Goal: Task Accomplishment & Management: Manage account settings

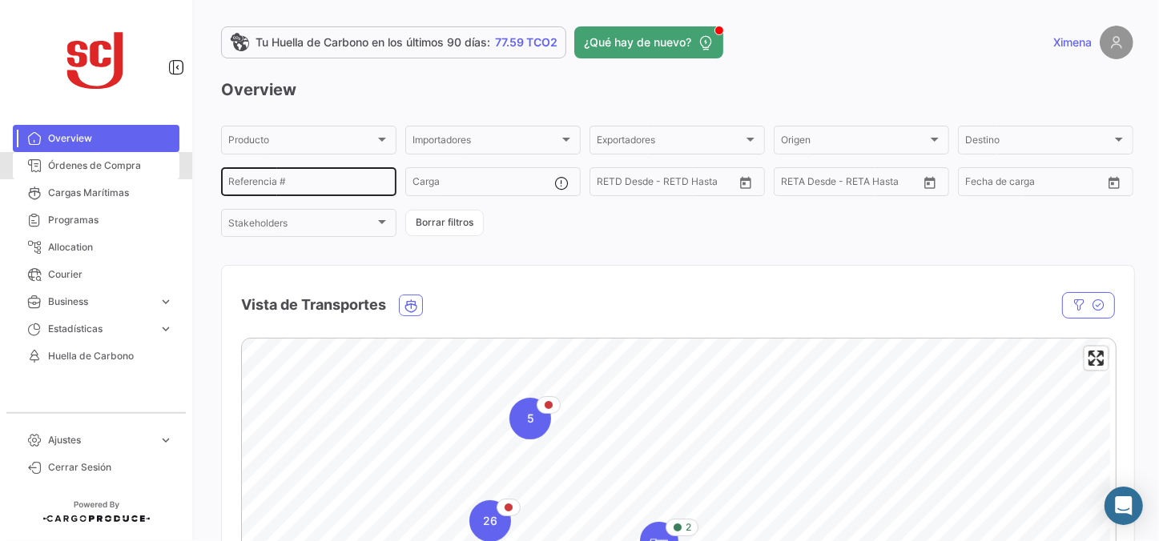
drag, startPoint x: 139, startPoint y: 169, endPoint x: 227, endPoint y: 167, distance: 88.9
click at [139, 169] on span "Órdenes de Compra" at bounding box center [110, 166] width 125 height 14
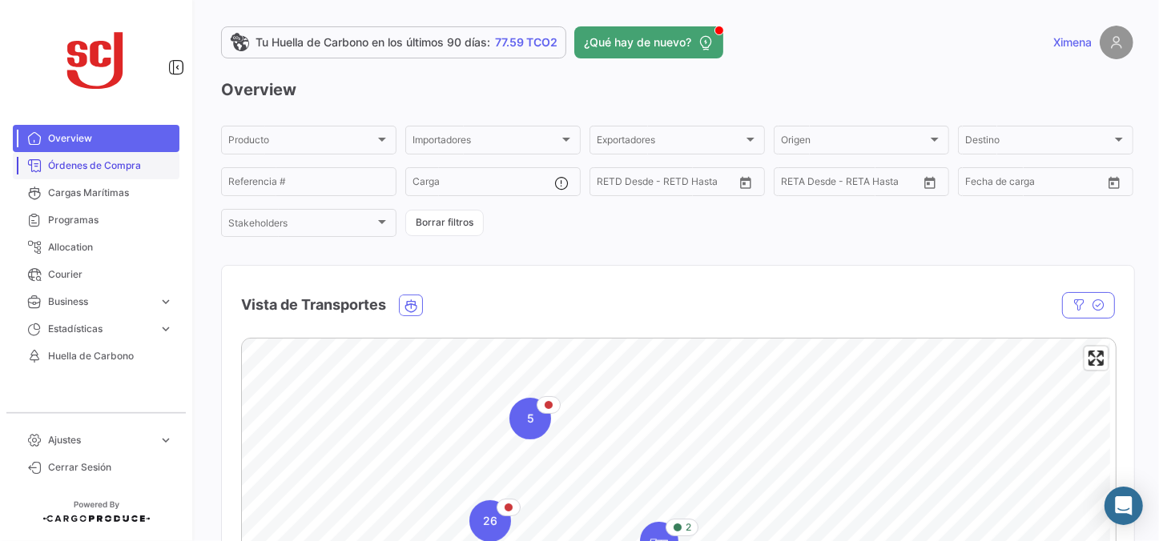
click at [111, 159] on span "Órdenes de Compra" at bounding box center [110, 166] width 125 height 14
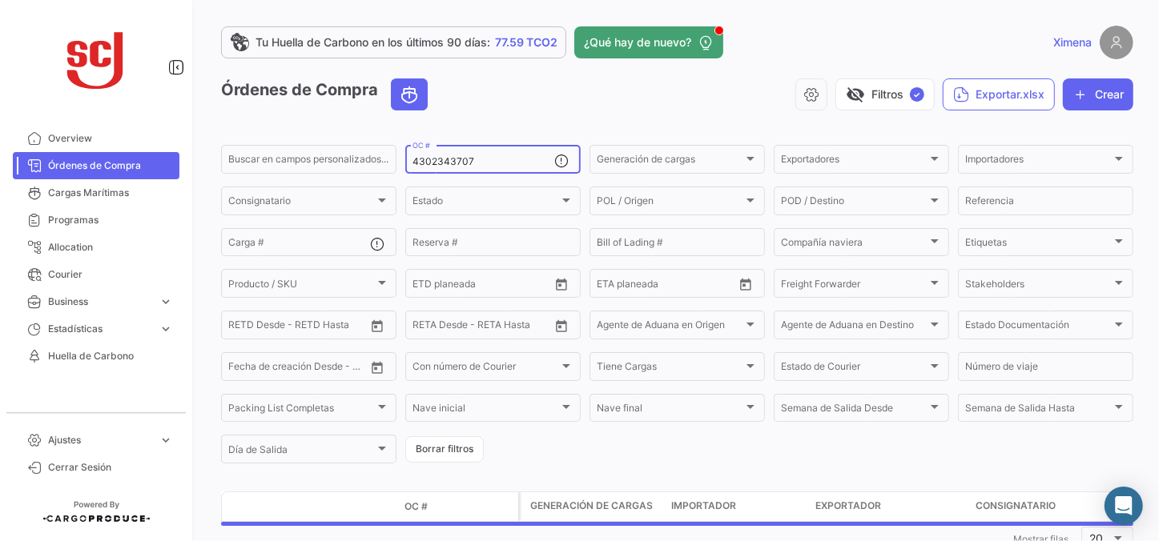
click at [469, 158] on input "4302343707" at bounding box center [483, 161] width 142 height 11
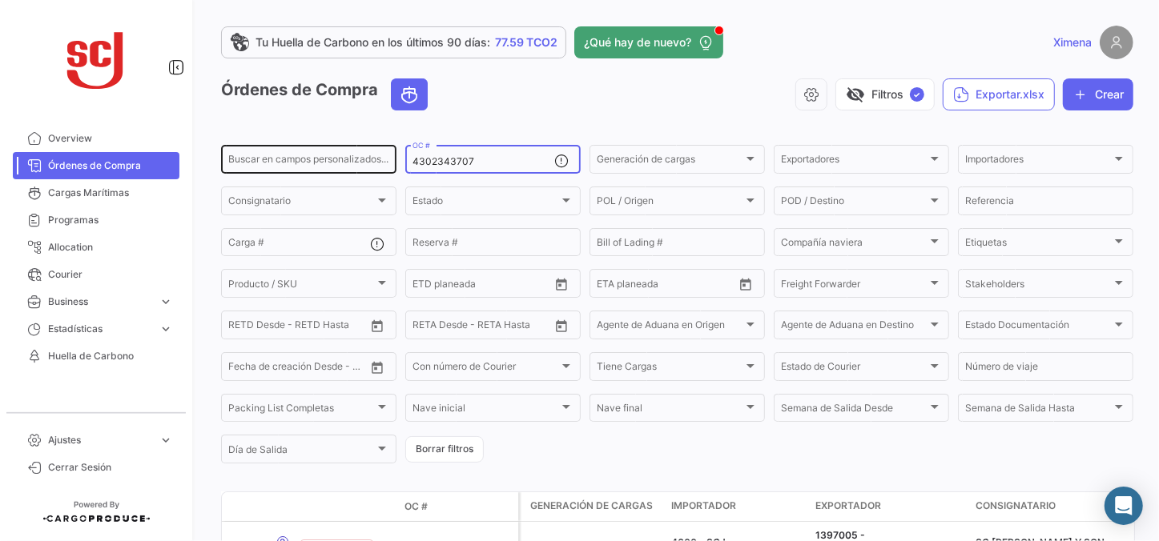
drag, startPoint x: 489, startPoint y: 160, endPoint x: 287, endPoint y: 150, distance: 202.9
click at [0, 0] on div "Buscar en [PERSON_NAME] personalizados... 4302343707 OC # Generación [PERSON_NA…" at bounding box center [0, 0] width 0 height 0
paste input "8049"
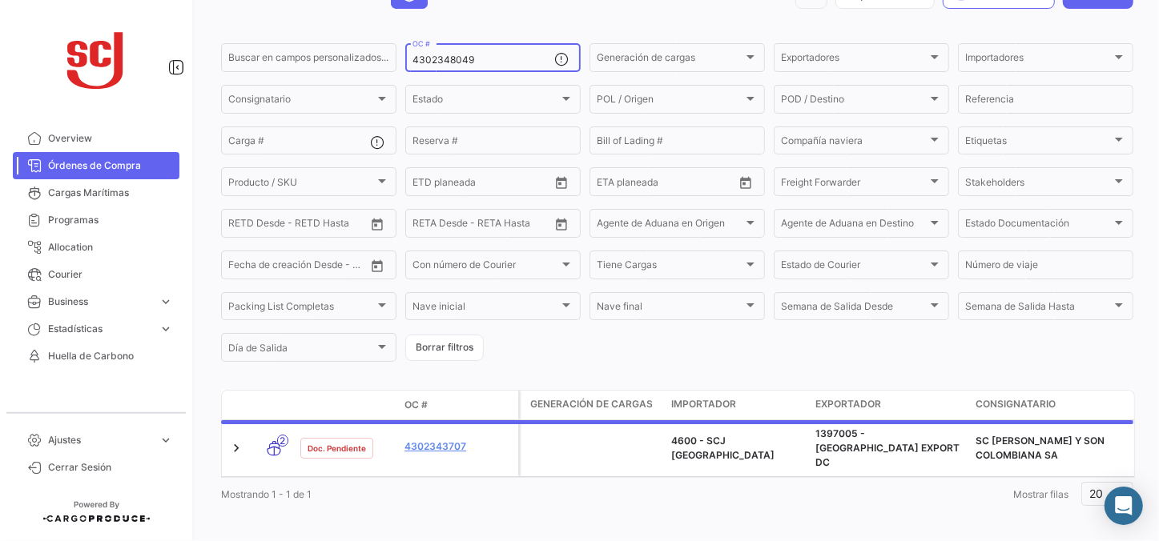
scroll to position [104, 0]
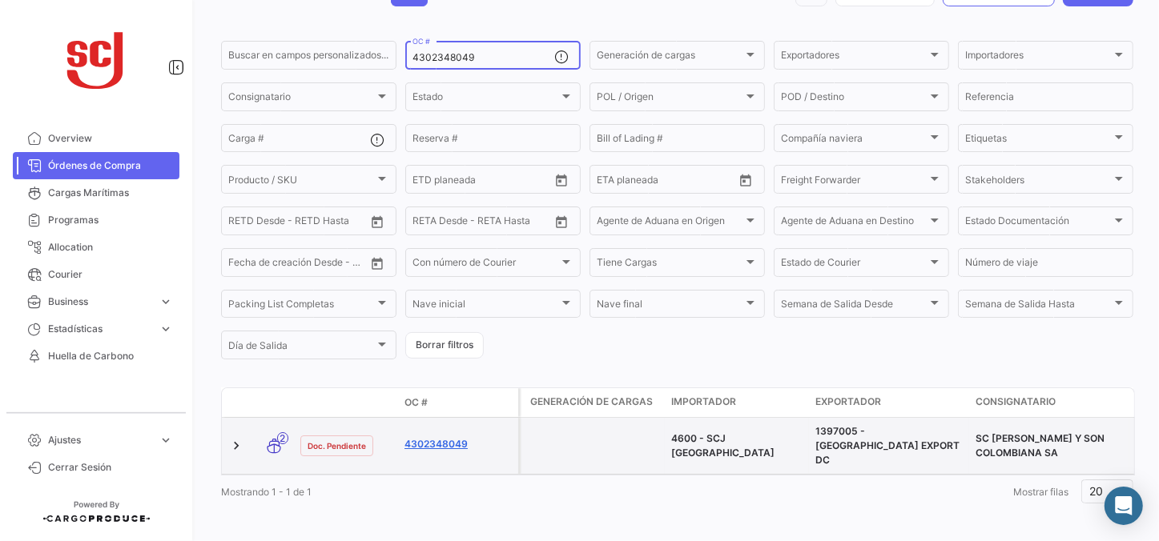
type input "4302348049"
click at [449, 437] on link "4302348049" at bounding box center [457, 444] width 107 height 14
click at [437, 424] on datatable-body-cell "4302348049" at bounding box center [458, 446] width 120 height 56
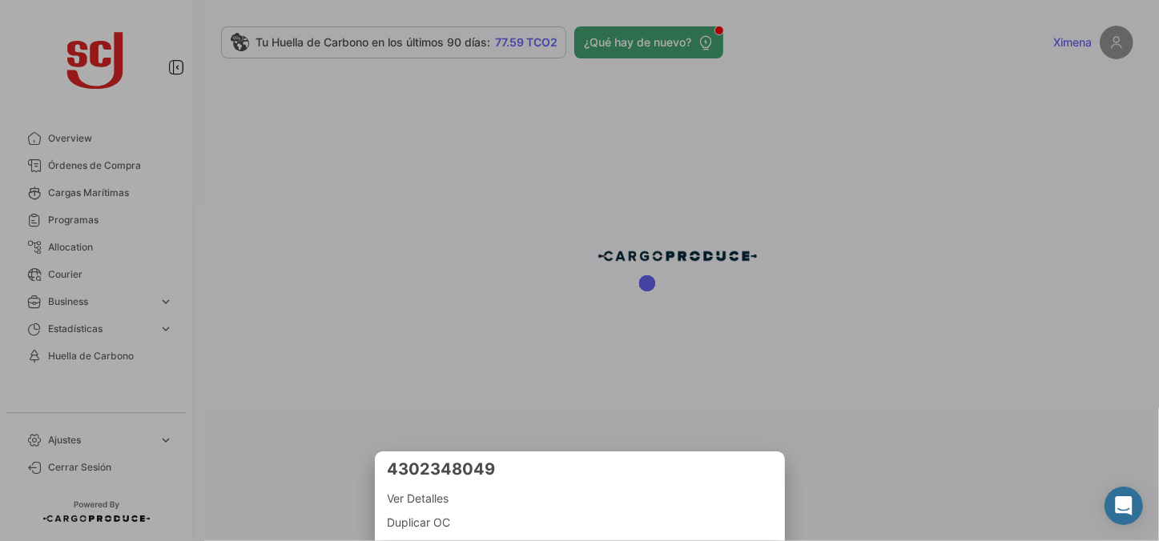
click at [795, 426] on div at bounding box center [579, 270] width 1159 height 541
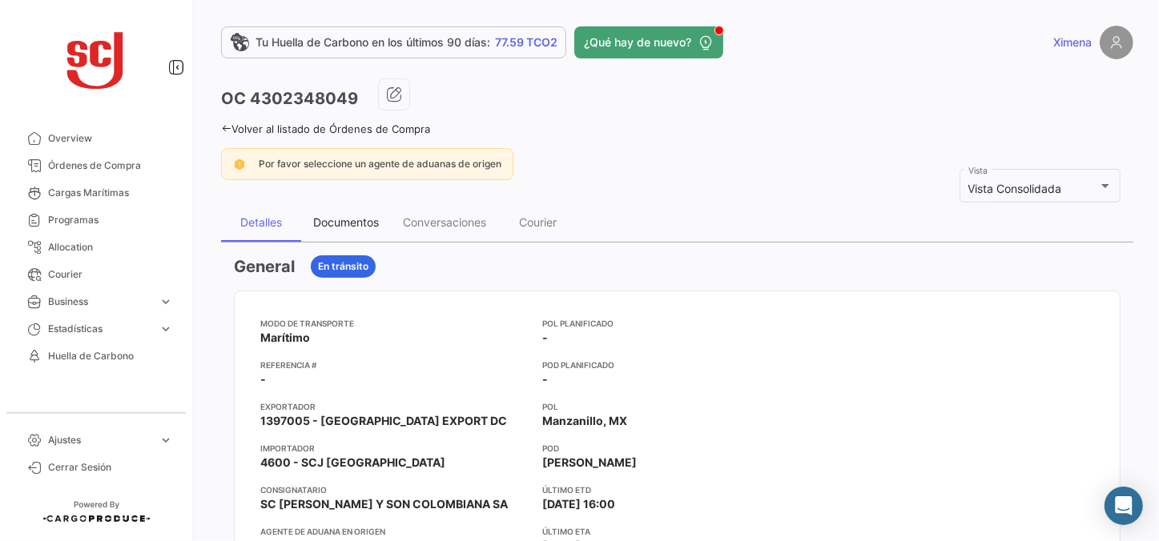
click at [345, 233] on div "Documentos" at bounding box center [346, 222] width 90 height 38
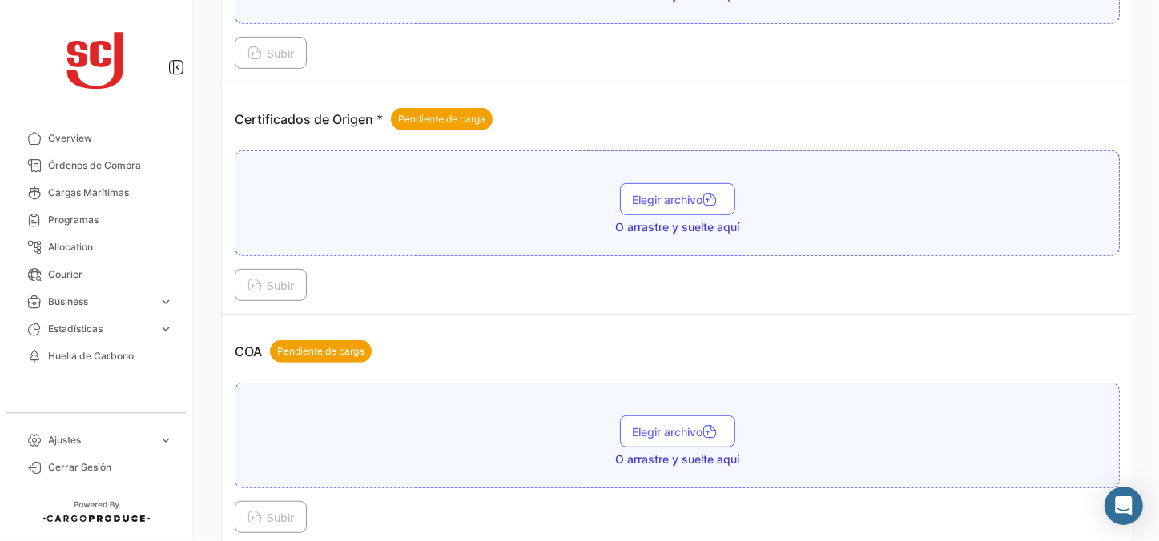
scroll to position [509, 0]
drag, startPoint x: 1040, startPoint y: 1, endPoint x: 696, endPoint y: 193, distance: 393.7
click at [696, 193] on span "Elegir archivo" at bounding box center [678, 200] width 90 height 14
click at [268, 273] on button "Subir" at bounding box center [271, 285] width 72 height 32
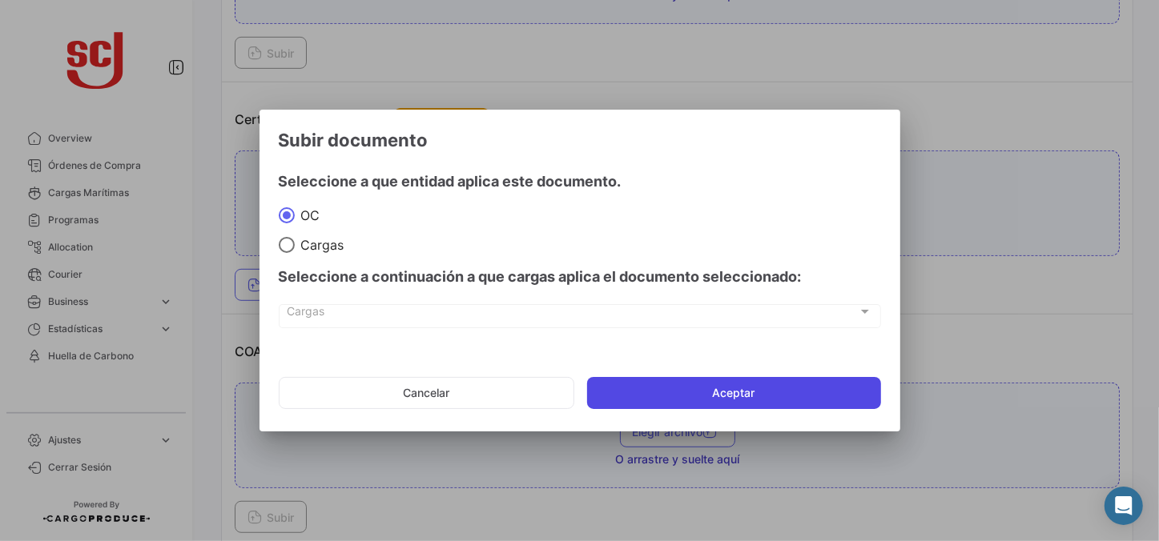
click at [658, 392] on button "Aceptar" at bounding box center [734, 393] width 294 height 32
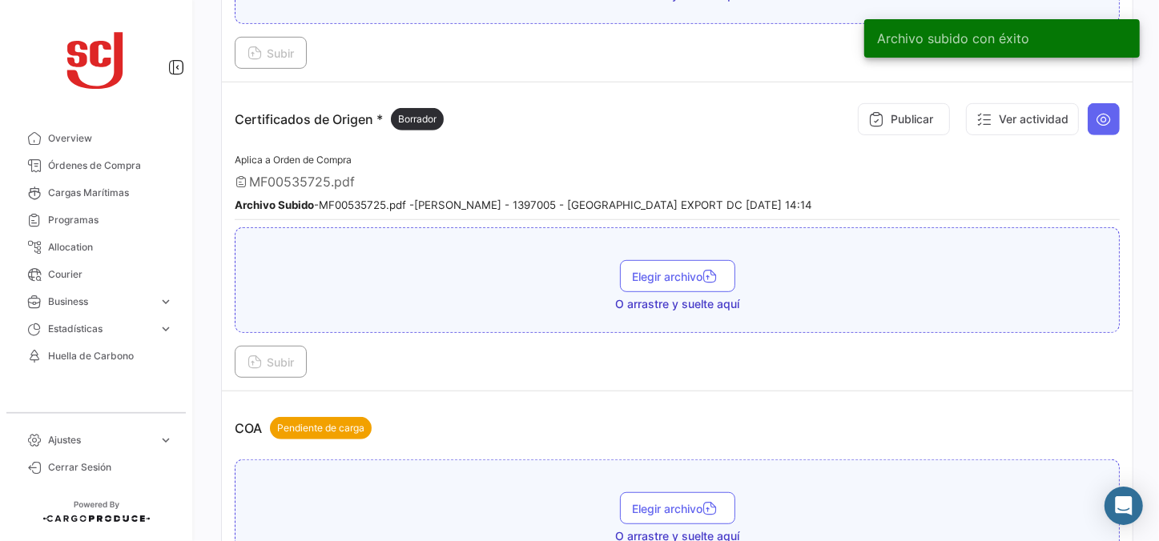
scroll to position [364, 0]
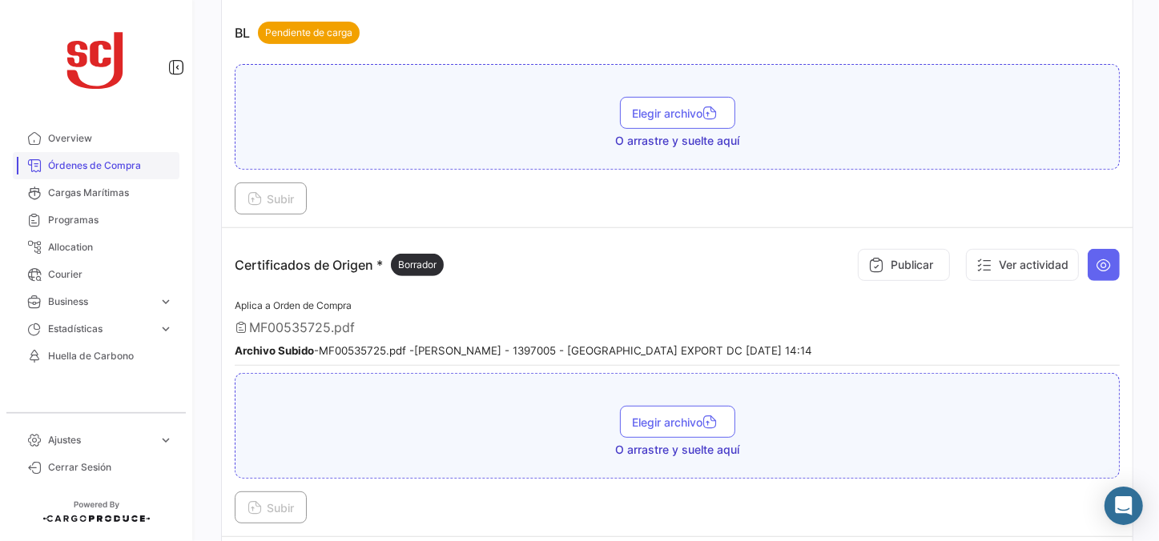
drag, startPoint x: 113, startPoint y: 159, endPoint x: 159, endPoint y: 165, distance: 46.8
click at [113, 159] on span "Órdenes de Compra" at bounding box center [110, 166] width 125 height 14
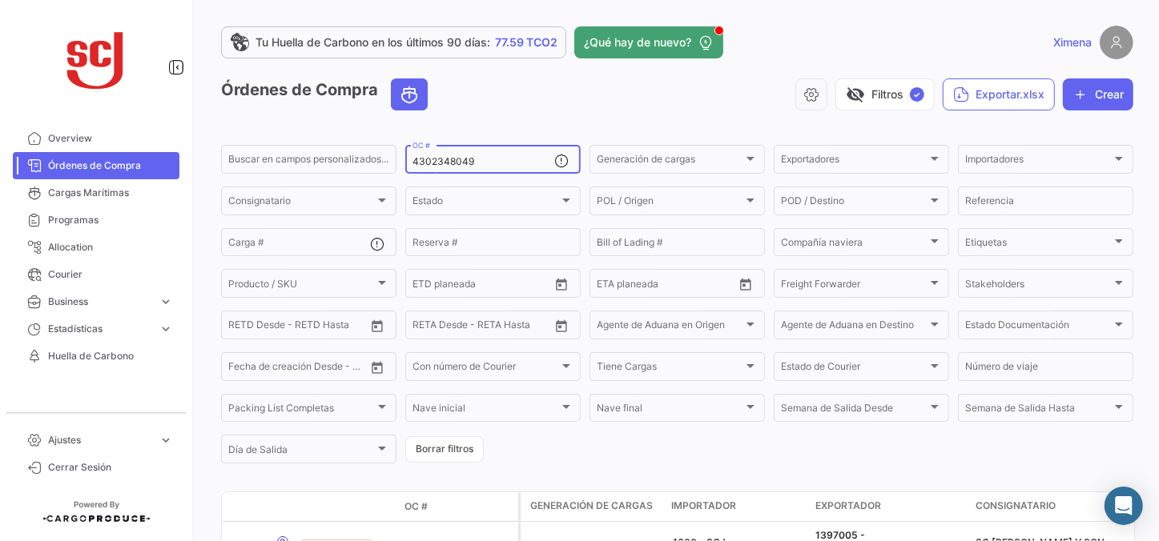
click at [521, 167] on input "4302348049" at bounding box center [483, 161] width 142 height 11
drag, startPoint x: 330, startPoint y: 153, endPoint x: 298, endPoint y: 151, distance: 32.1
click at [0, 0] on div "Buscar en [PERSON_NAME] personalizados... 4302348049 OC # Generación [PERSON_NA…" at bounding box center [0, 0] width 0 height 0
paste input "983"
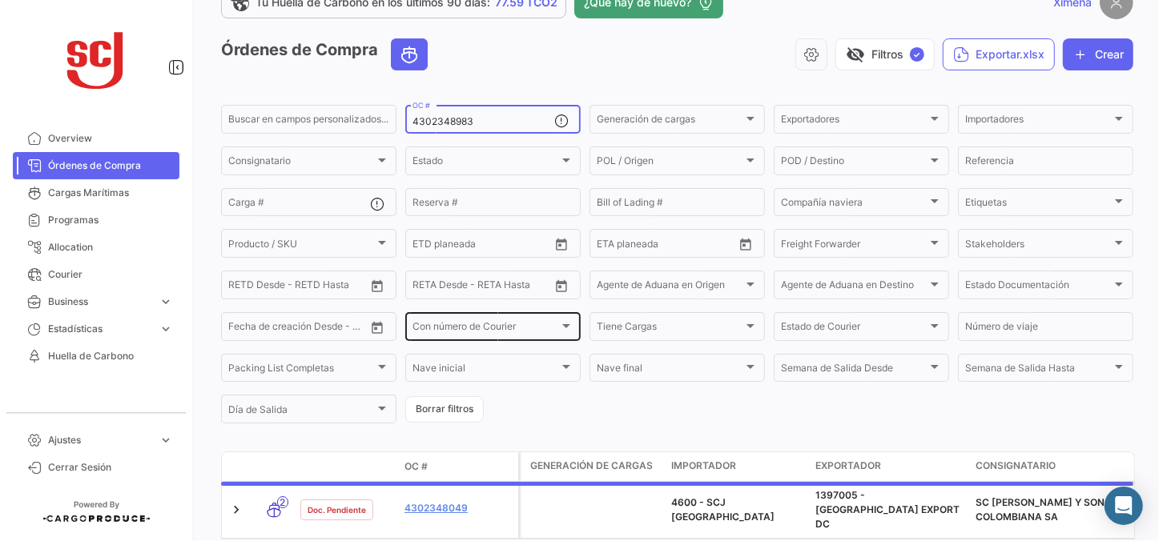
scroll to position [72, 0]
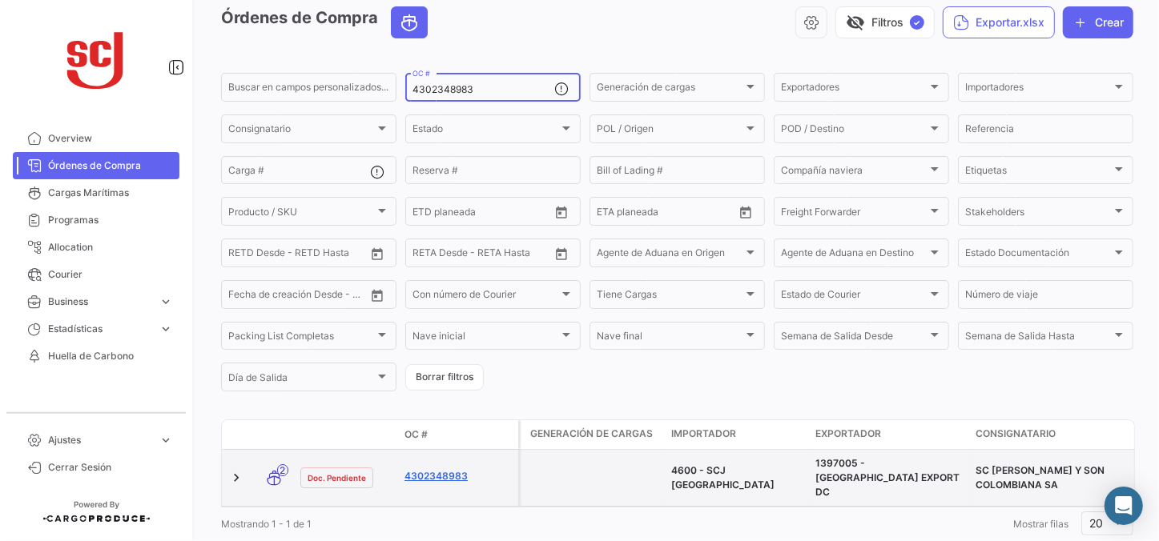
type input "4302348983"
click at [449, 469] on link "4302348983" at bounding box center [457, 476] width 107 height 14
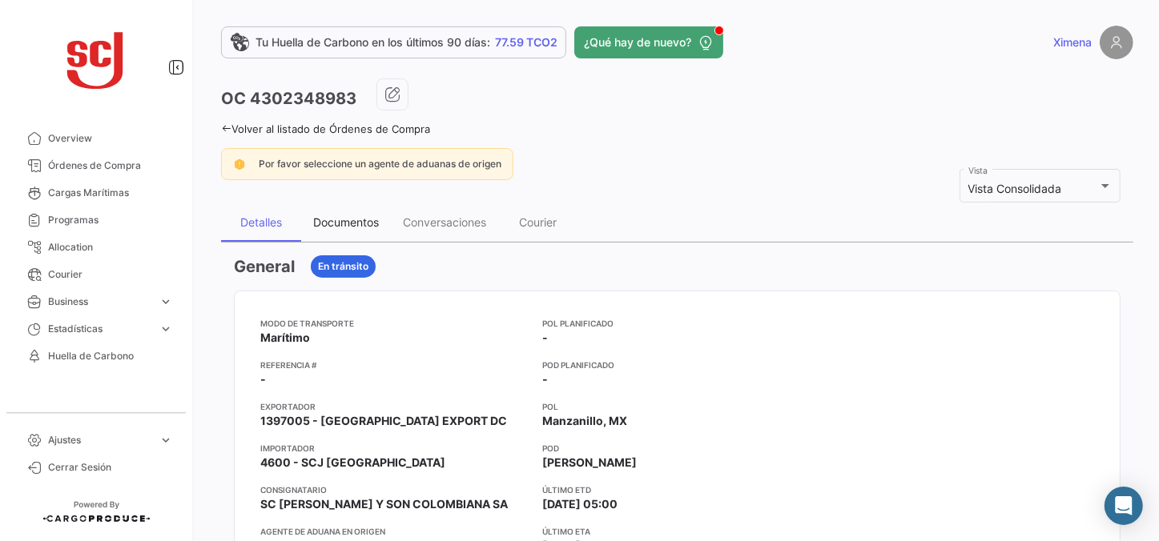
click at [341, 211] on div "Documentos" at bounding box center [346, 222] width 90 height 38
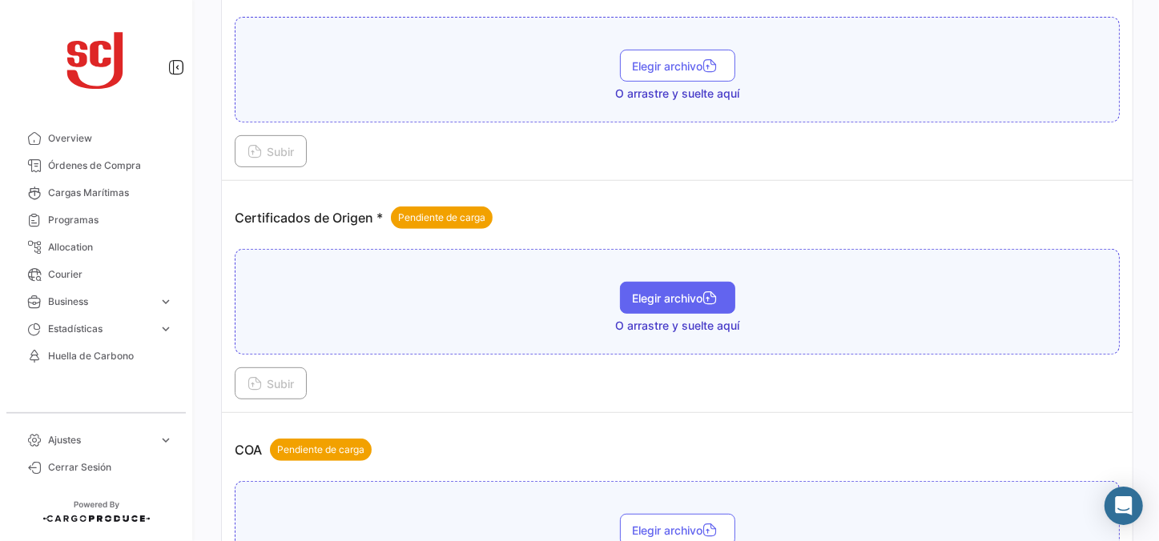
scroll to position [437, 0]
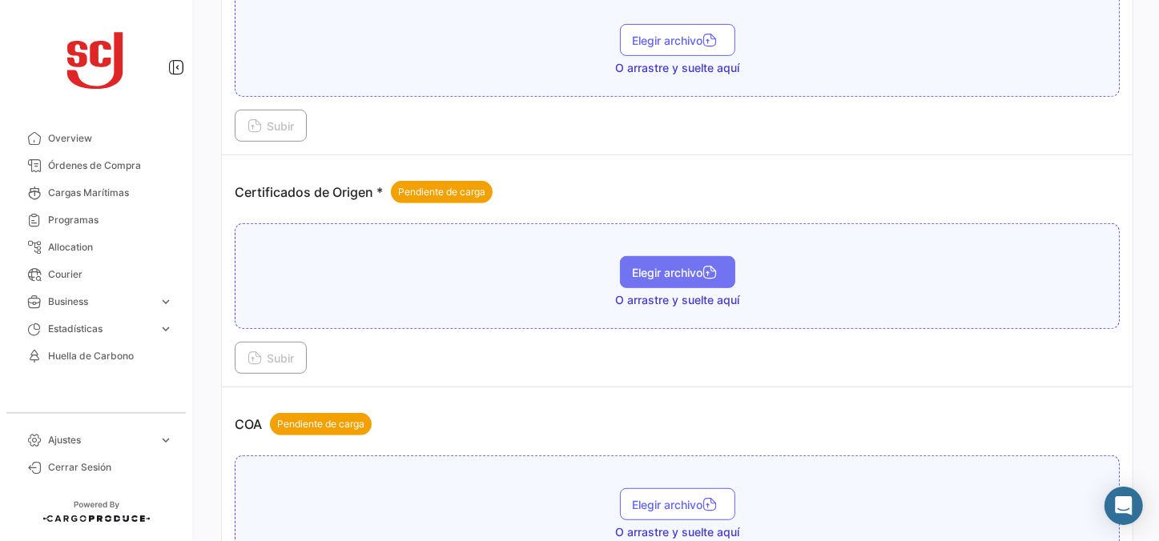
click at [633, 276] on span "Elegir archivo" at bounding box center [678, 273] width 90 height 14
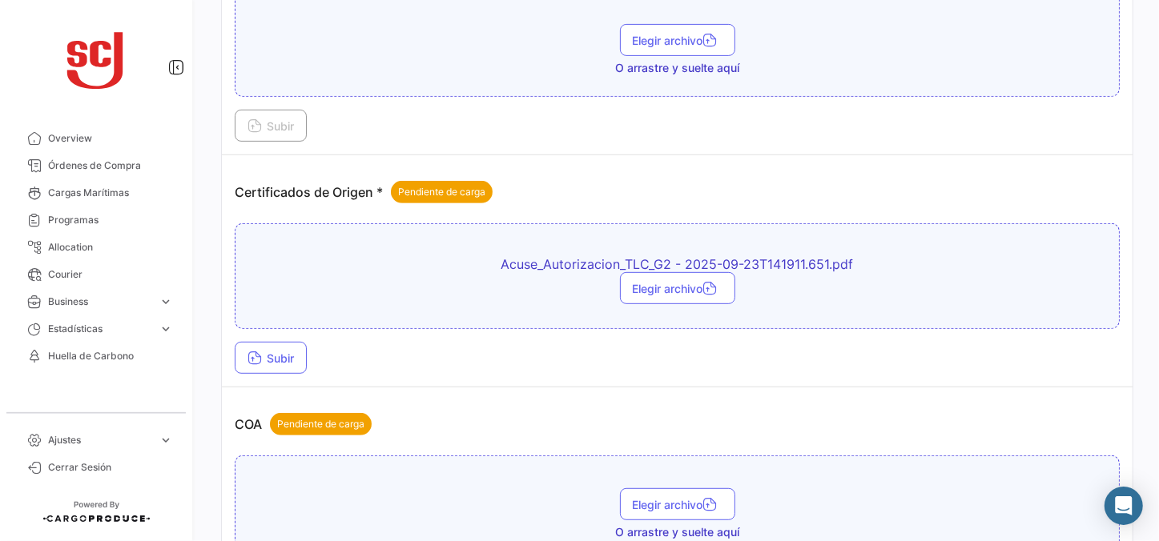
click at [536, 249] on div "Acuse_Autorizacion_TLC_G2 - 2025-09-23T141911.651.pdf Elegir archivo" at bounding box center [677, 276] width 885 height 106
drag, startPoint x: 536, startPoint y: 249, endPoint x: 457, endPoint y: 288, distance: 88.1
click at [446, 285] on div "Elegir archivo" at bounding box center [676, 288] width 867 height 32
click at [667, 288] on span "Elegir archivo" at bounding box center [678, 289] width 90 height 14
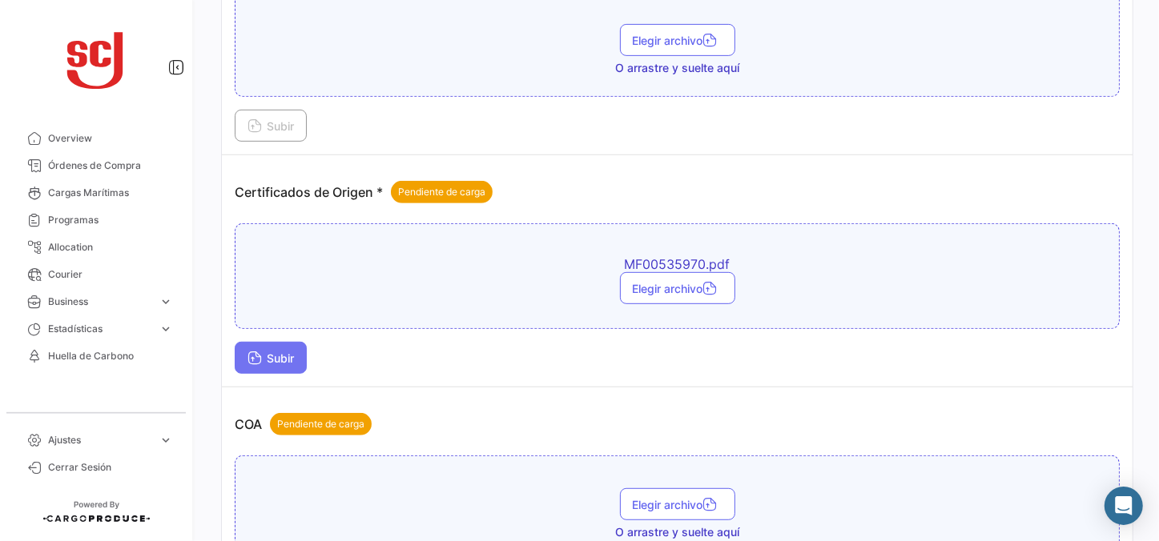
click at [294, 352] on span "Subir" at bounding box center [270, 359] width 46 height 14
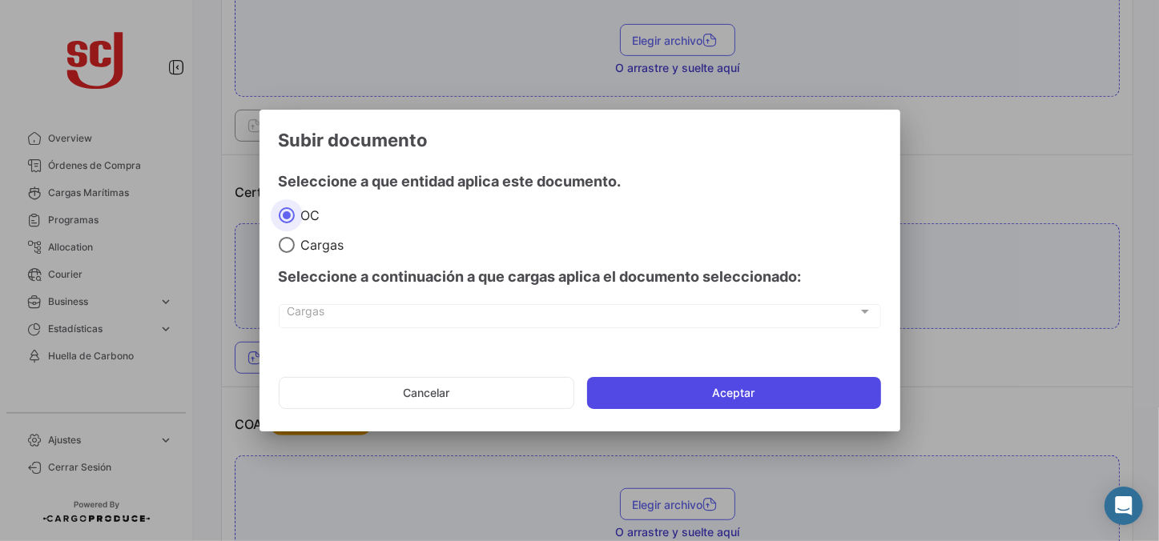
click at [676, 391] on button "Aceptar" at bounding box center [734, 393] width 294 height 32
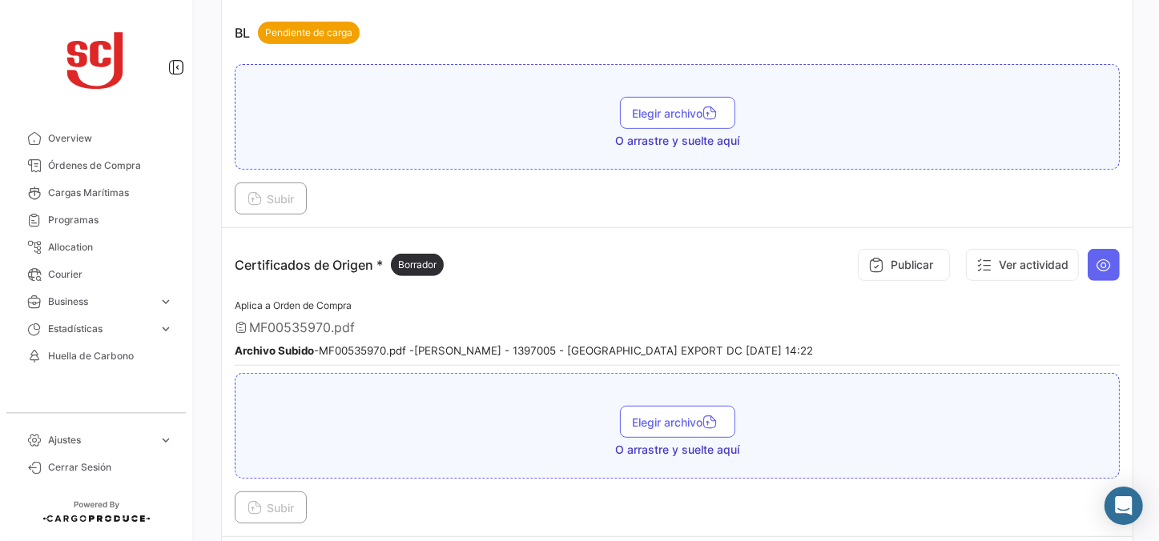
scroll to position [364, 0]
click at [115, 171] on span "Órdenes de Compra" at bounding box center [110, 166] width 125 height 14
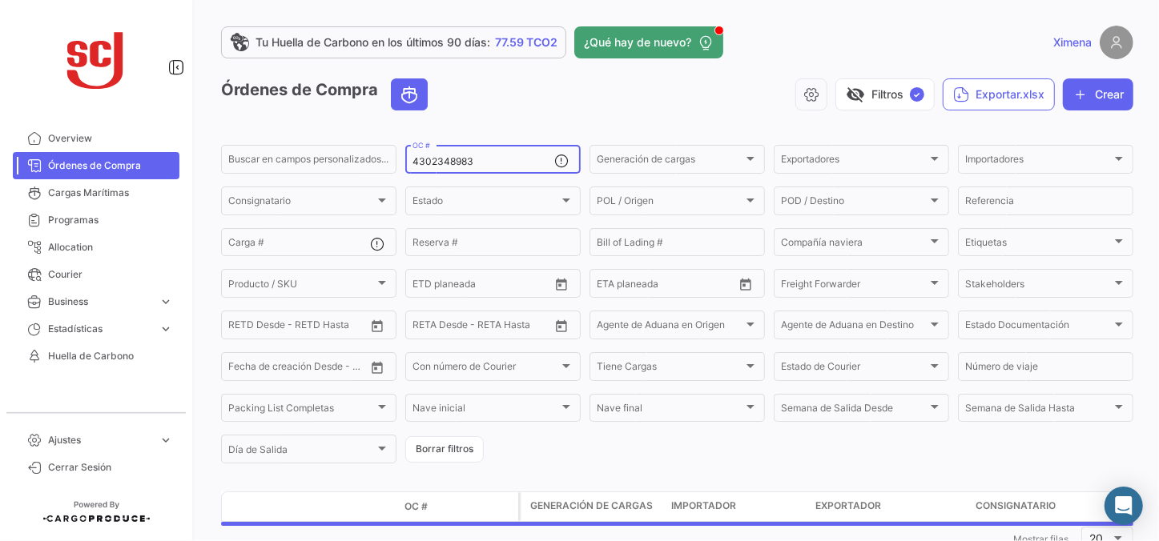
click at [488, 168] on div "4302348983 OC #" at bounding box center [483, 158] width 142 height 31
drag, startPoint x: 501, startPoint y: 163, endPoint x: 334, endPoint y: 146, distance: 168.3
click at [0, 0] on div "Buscar en [PERSON_NAME] personalizados... 4302348983 OC # Generación [PERSON_NA…" at bounding box center [0, 0] width 0 height 0
paste input "2"
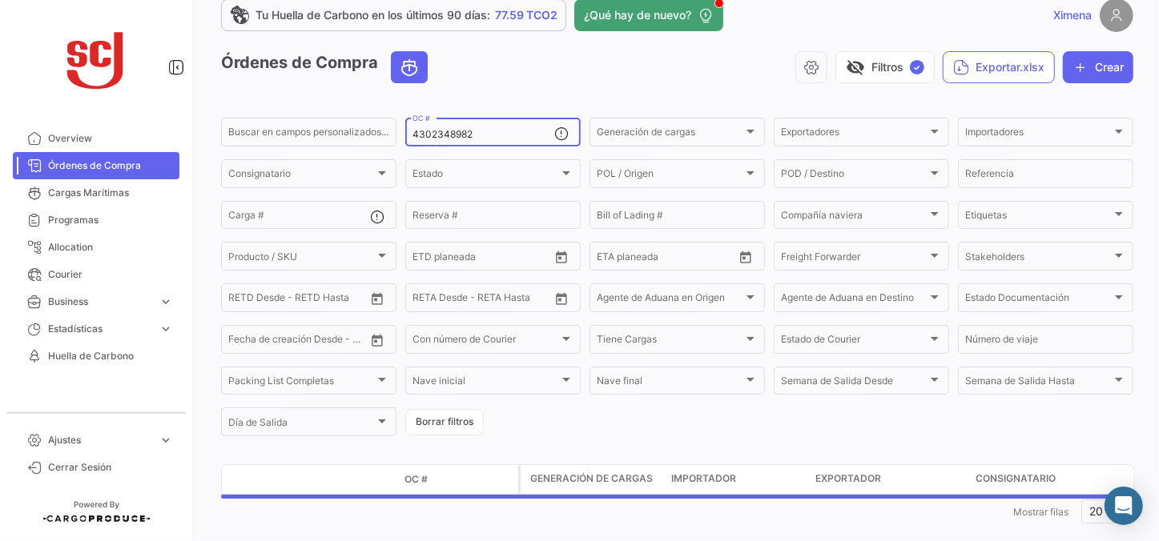
scroll to position [51, 0]
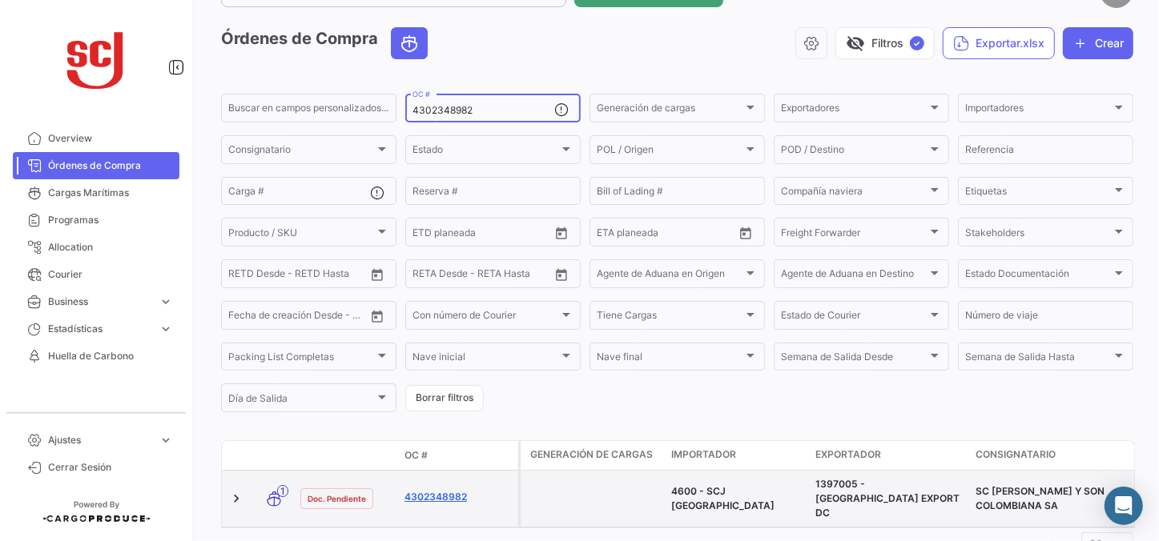
type input "4302348982"
click at [437, 490] on link "4302348982" at bounding box center [457, 497] width 107 height 14
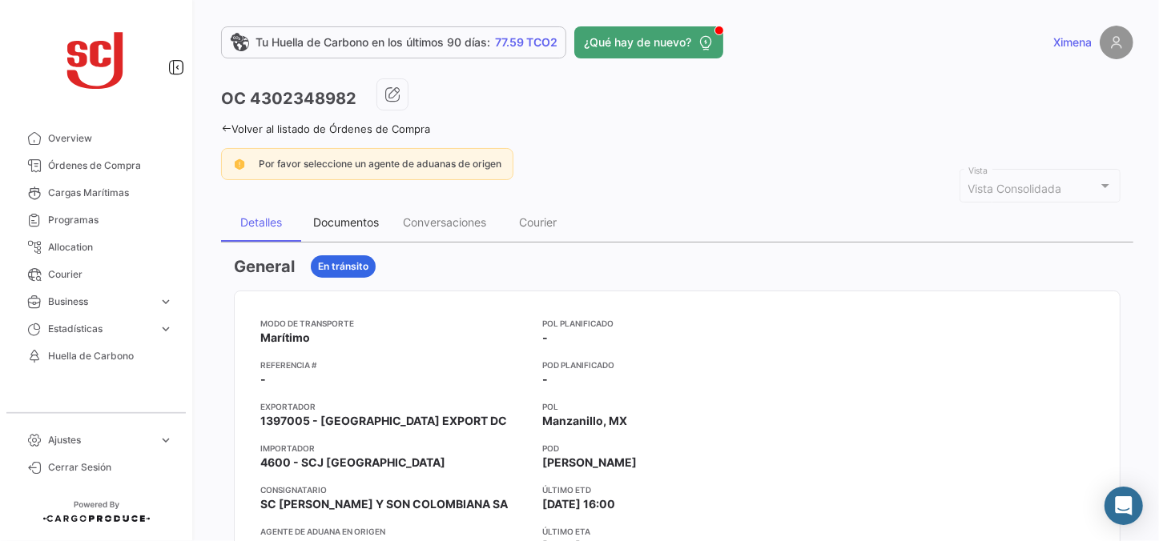
click at [344, 233] on div "Documentos" at bounding box center [346, 222] width 90 height 38
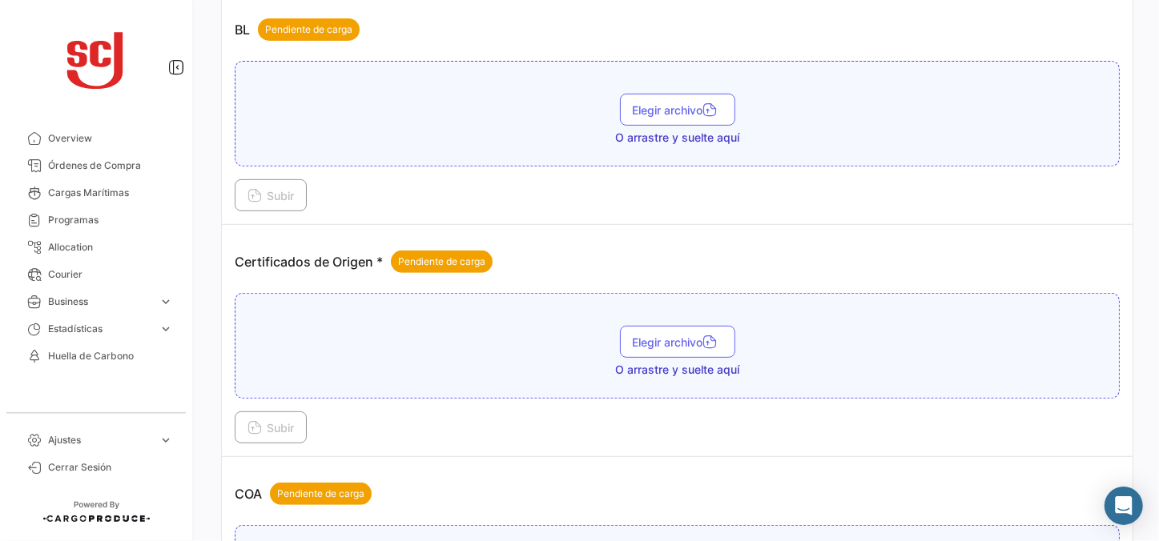
scroll to position [437, 0]
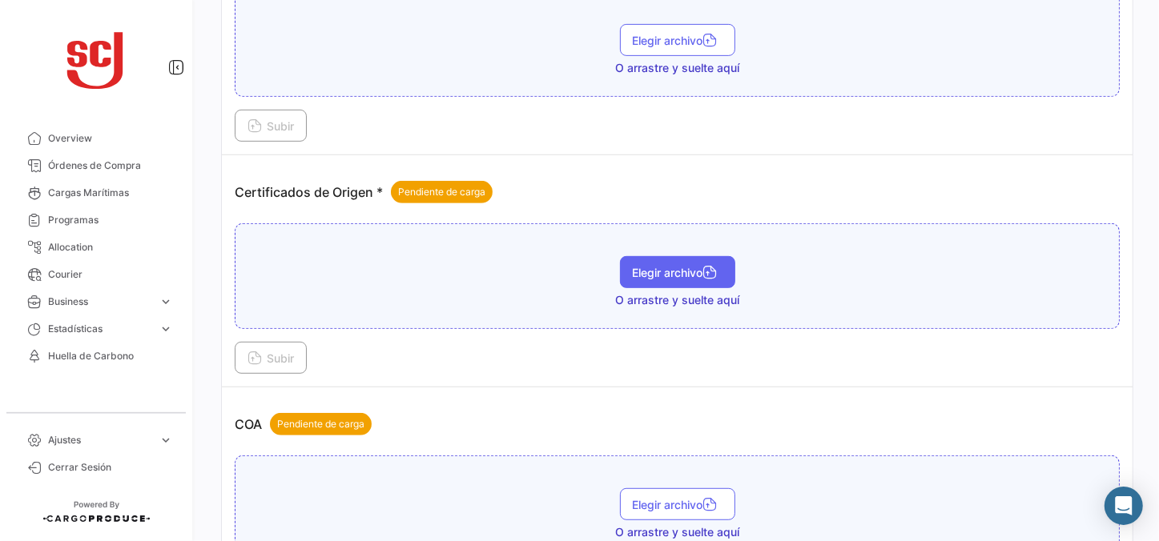
click at [690, 268] on span "Elegir archivo" at bounding box center [678, 273] width 90 height 14
click at [707, 181] on div "Certificados de Origen * Pendiente de carga" at bounding box center [677, 192] width 885 height 48
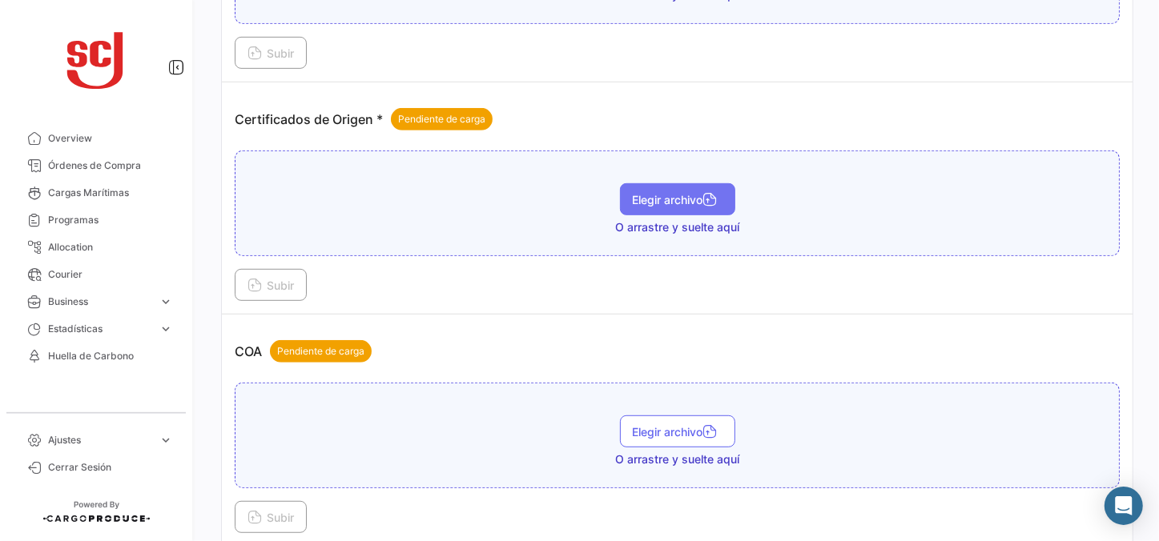
click at [690, 193] on span "Elegir archivo" at bounding box center [678, 200] width 90 height 14
click at [677, 193] on span "Elegir archivo" at bounding box center [678, 200] width 90 height 14
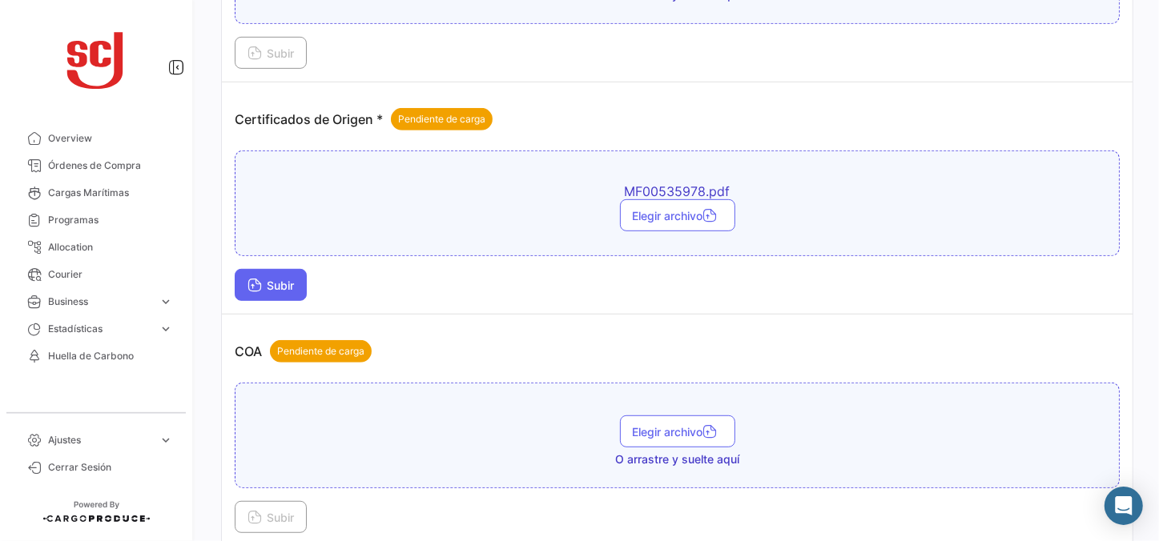
click at [294, 287] on span "Subir" at bounding box center [270, 286] width 46 height 14
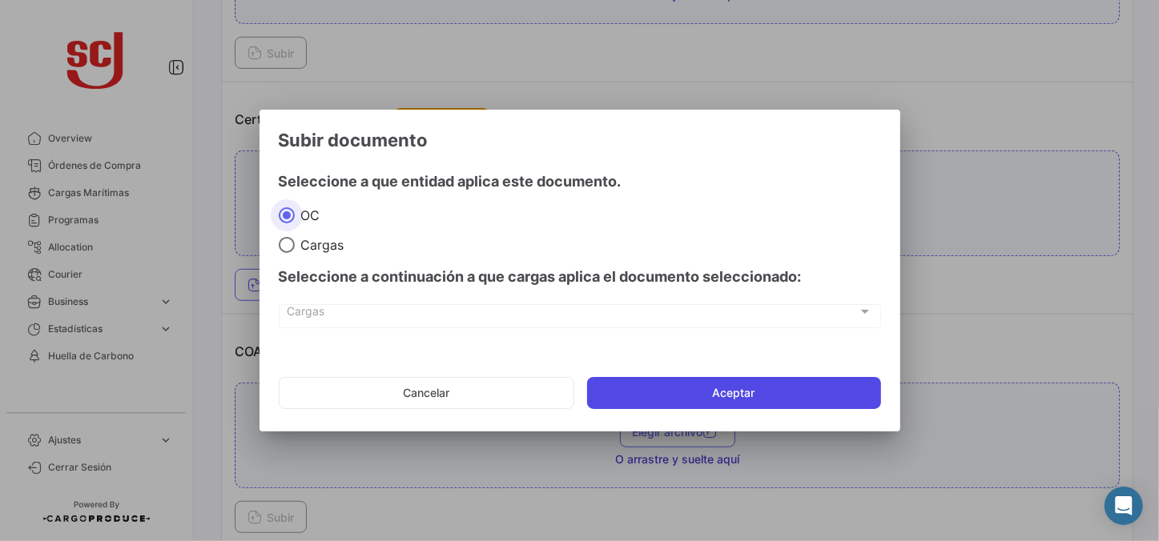
click at [660, 392] on button "Aceptar" at bounding box center [734, 393] width 294 height 32
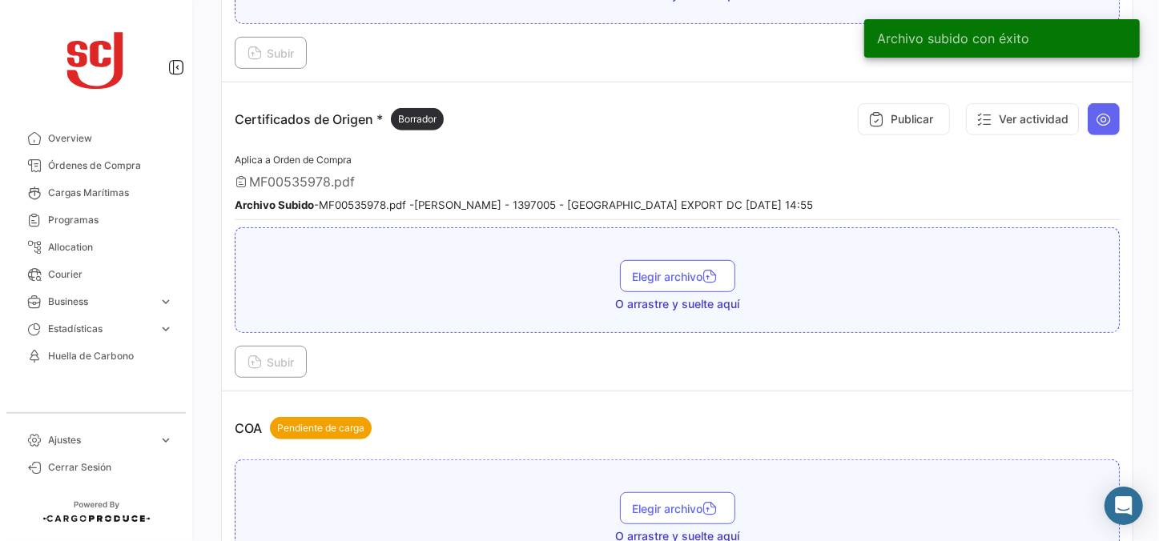
click at [583, 124] on div "Certificados de Origen * Borrador Publicar Ver actividad" at bounding box center [677, 119] width 885 height 48
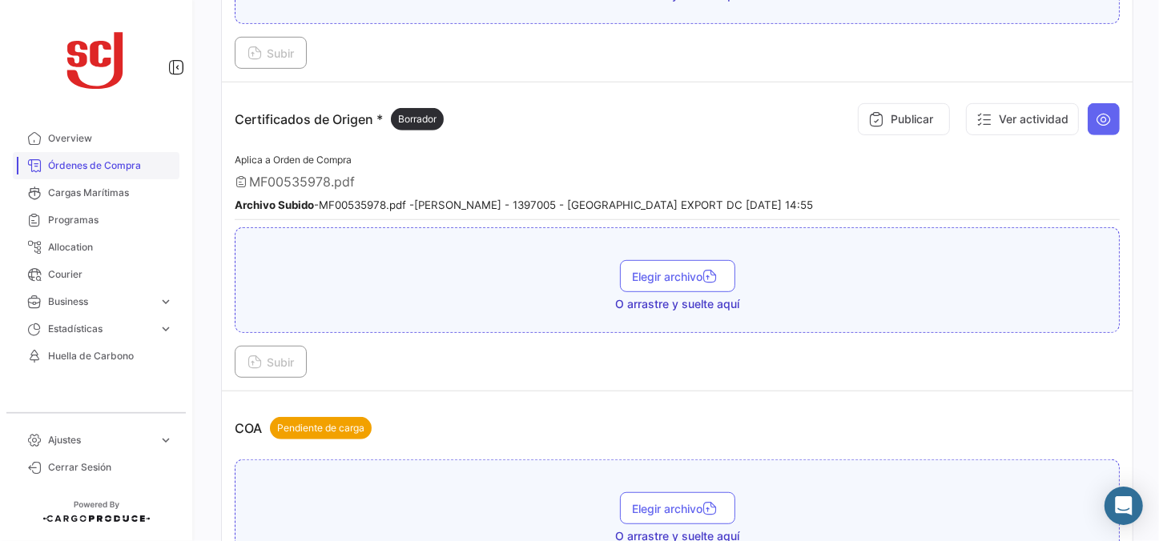
click at [125, 172] on span "Órdenes de Compra" at bounding box center [110, 166] width 125 height 14
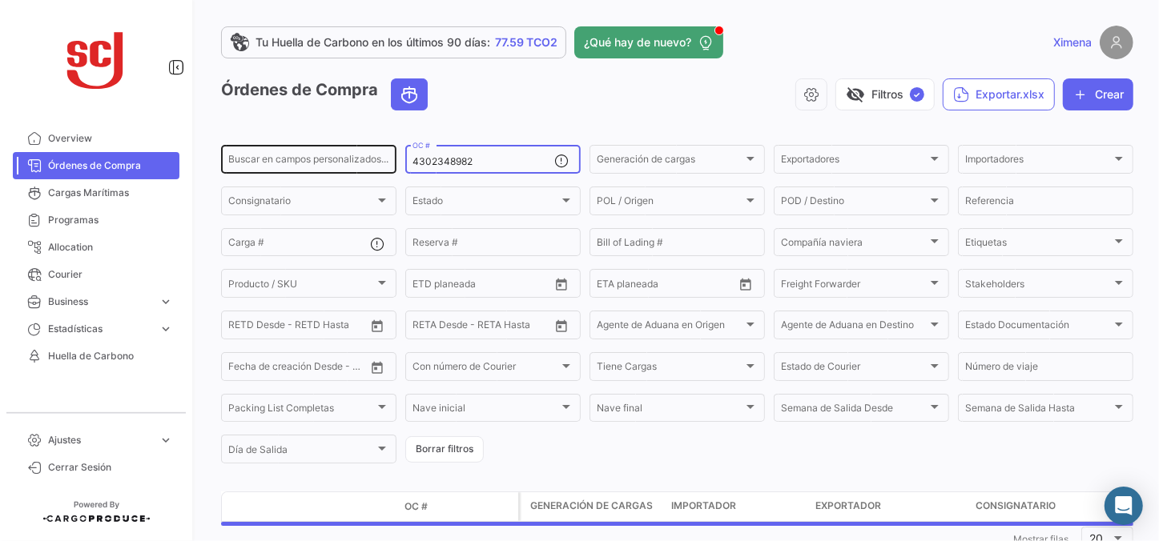
drag, startPoint x: 474, startPoint y: 163, endPoint x: 345, endPoint y: 155, distance: 129.2
click at [0, 0] on div "Buscar en [PERSON_NAME] personalizados... 4302348982 OC # Generación [PERSON_NA…" at bounding box center [0, 0] width 0 height 0
paste input "50200"
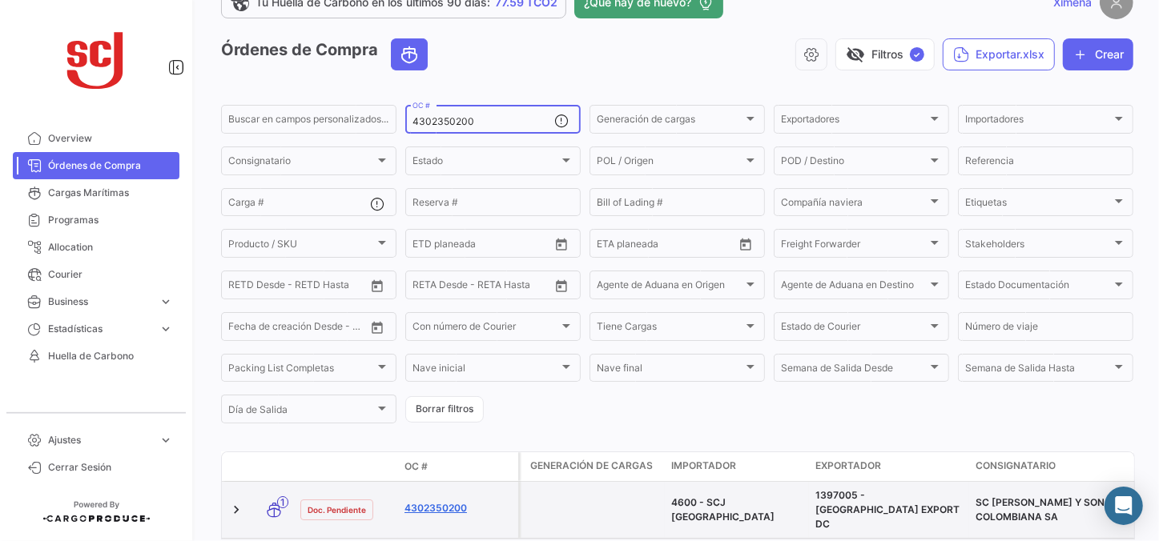
scroll to position [51, 0]
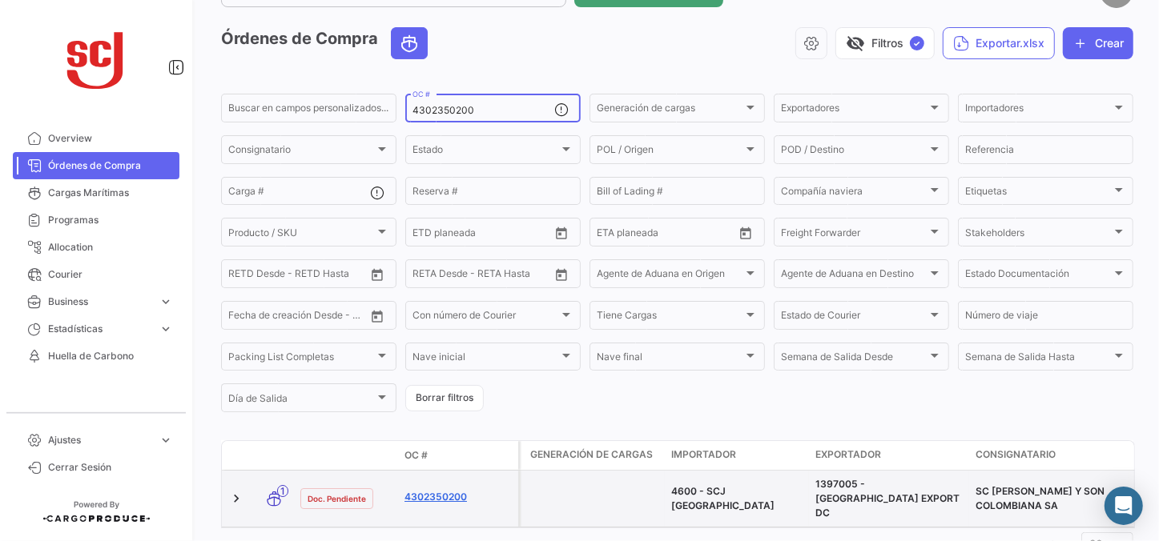
type input "4302350200"
click at [455, 490] on link "4302350200" at bounding box center [457, 497] width 107 height 14
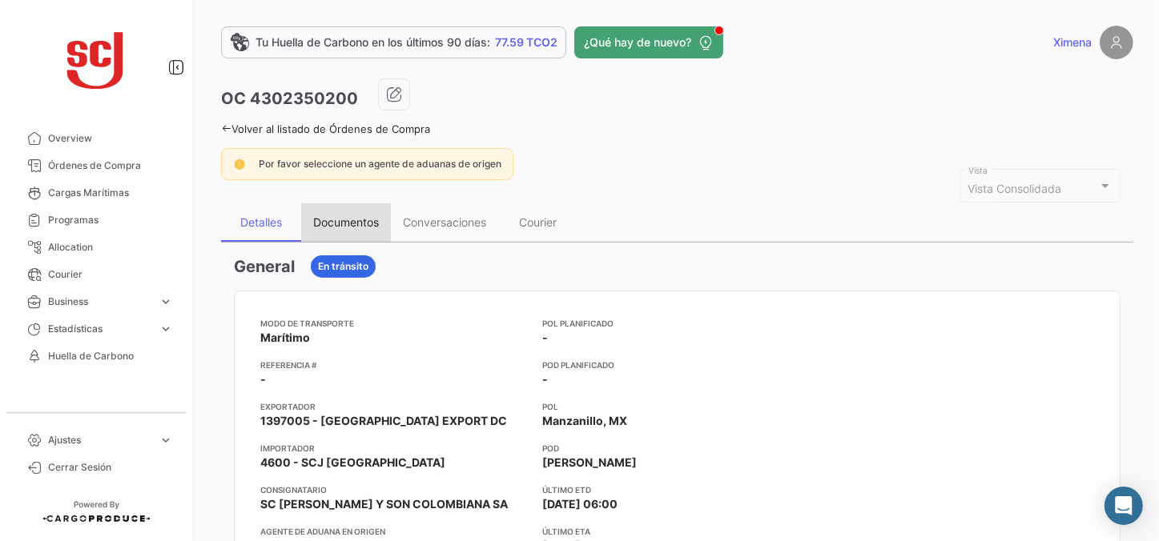
click at [330, 226] on div "Documentos" at bounding box center [346, 222] width 66 height 14
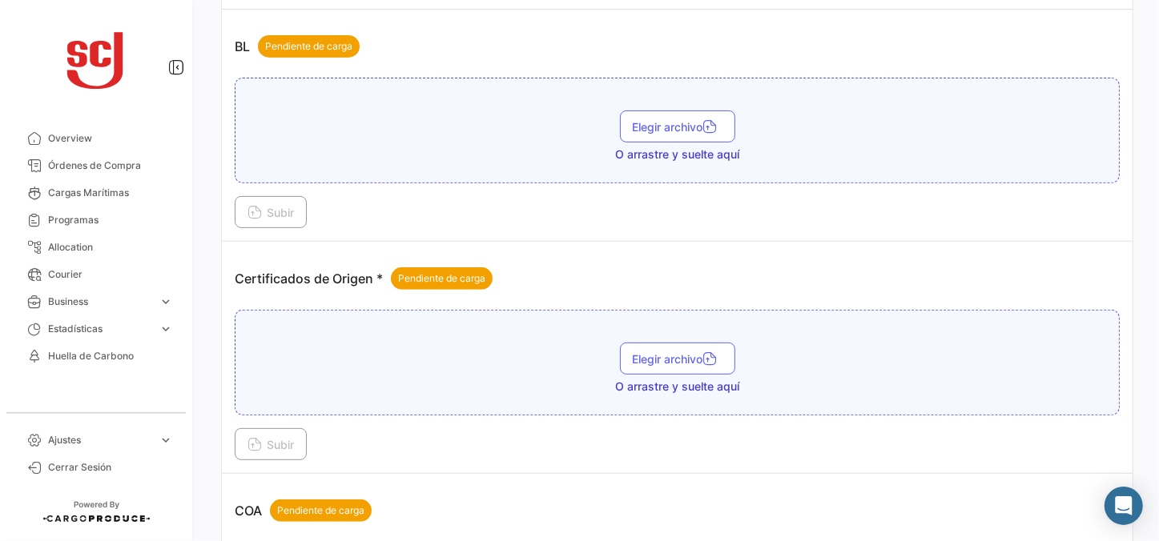
scroll to position [364, 0]
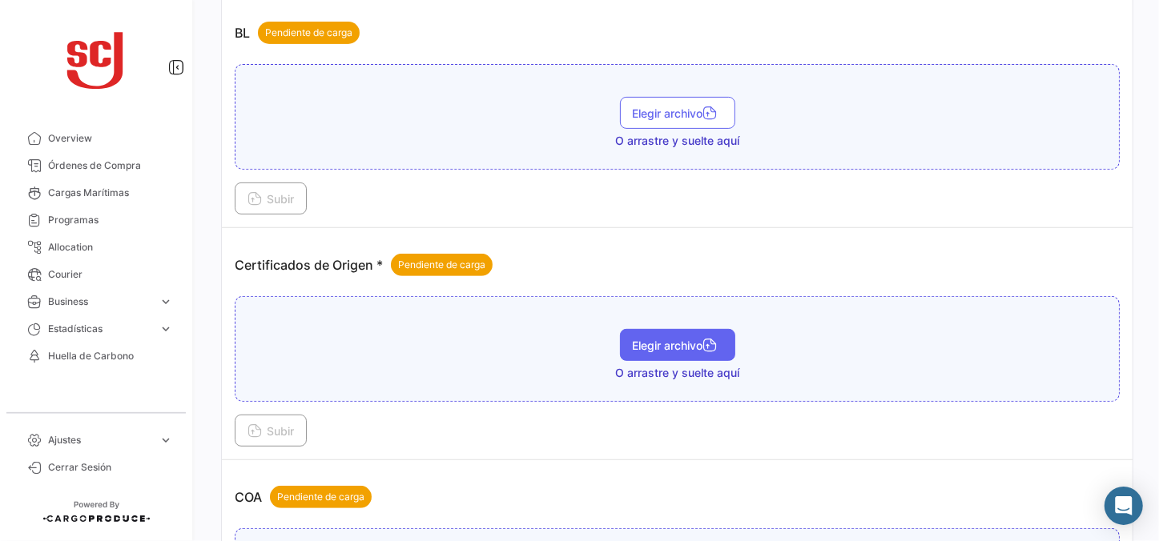
click at [648, 344] on span "Elegir archivo" at bounding box center [678, 346] width 90 height 14
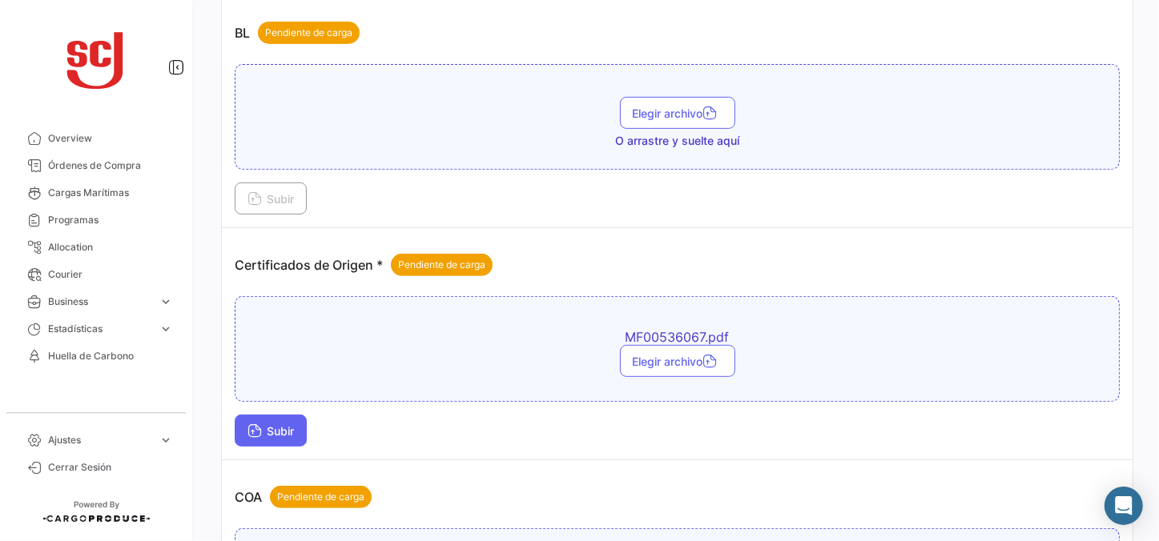
click at [264, 418] on button "Subir" at bounding box center [271, 431] width 72 height 32
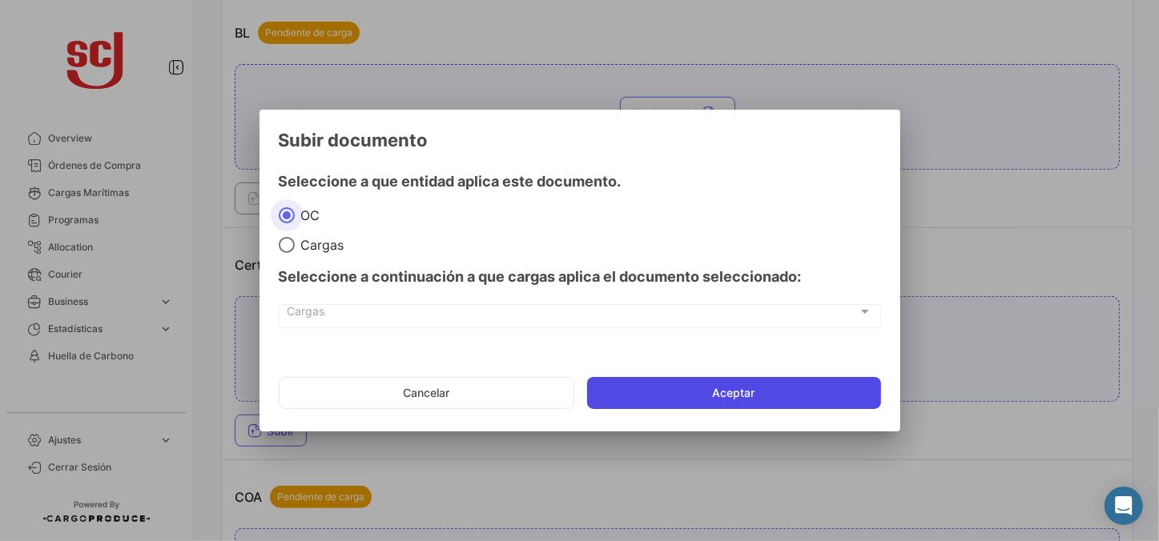
click at [691, 399] on button "Aceptar" at bounding box center [734, 393] width 294 height 32
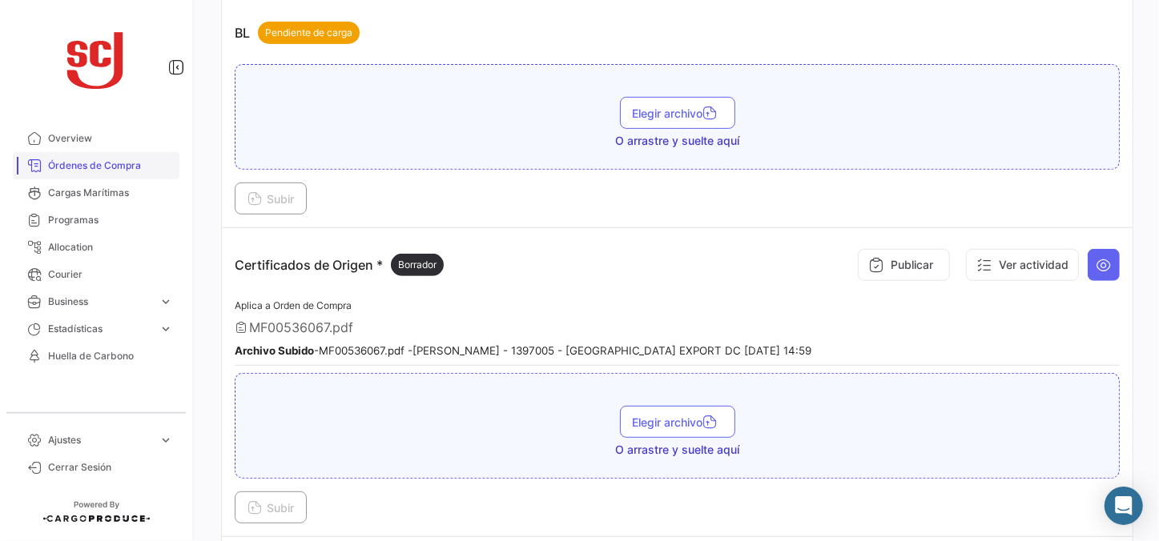
click at [117, 163] on span "Órdenes de Compra" at bounding box center [110, 166] width 125 height 14
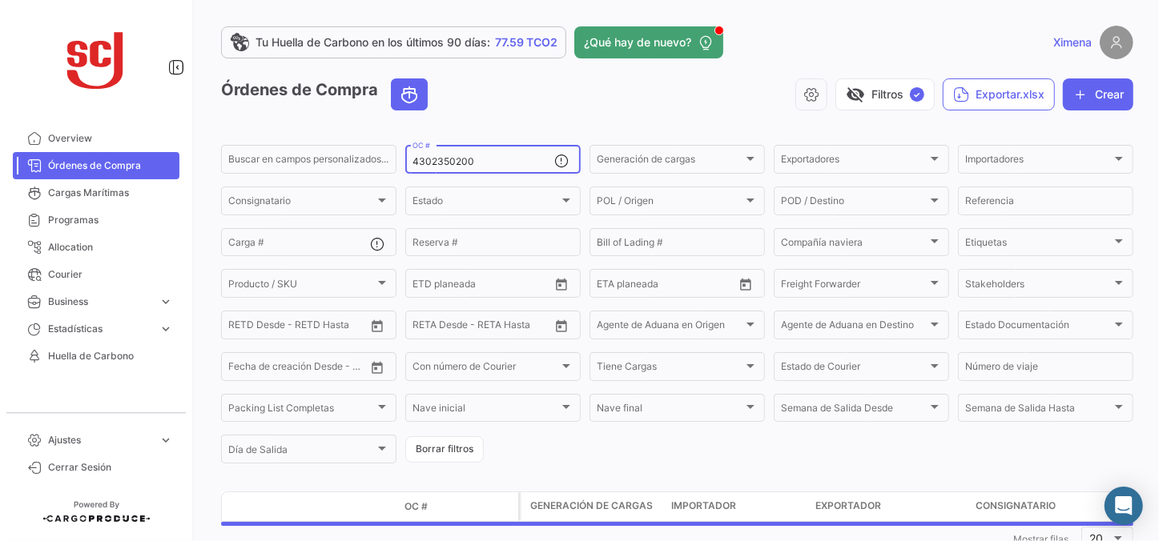
click at [462, 152] on div "4302350200 OC #" at bounding box center [483, 158] width 142 height 31
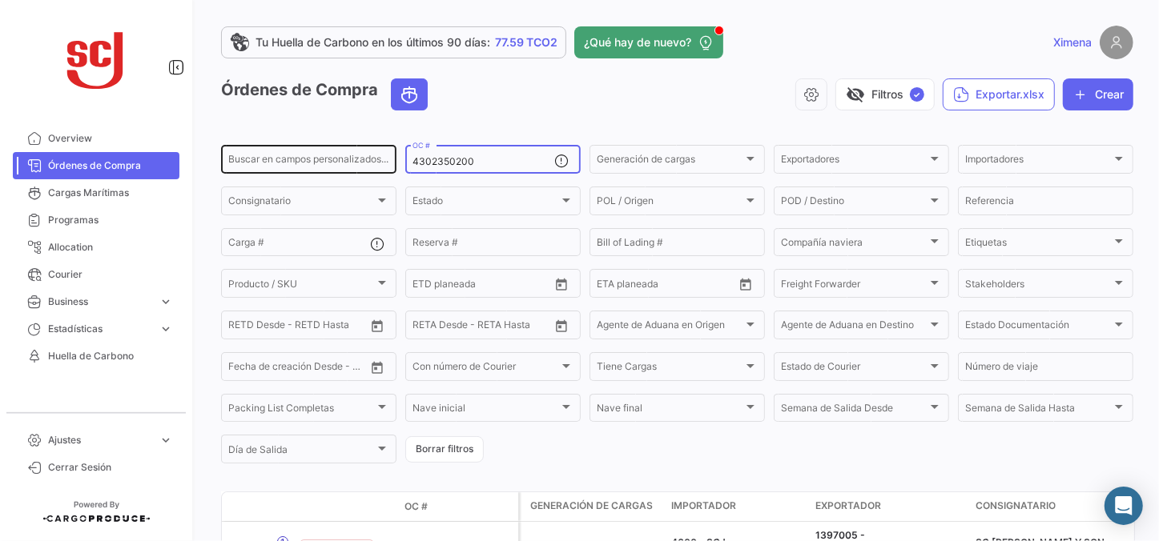
drag, startPoint x: 474, startPoint y: 158, endPoint x: 324, endPoint y: 152, distance: 150.7
click at [0, 0] on div "Buscar en [PERSON_NAME] personalizados... 4302350200 OC # Generación [PERSON_NA…" at bounding box center [0, 0] width 0 height 0
paste input "43707"
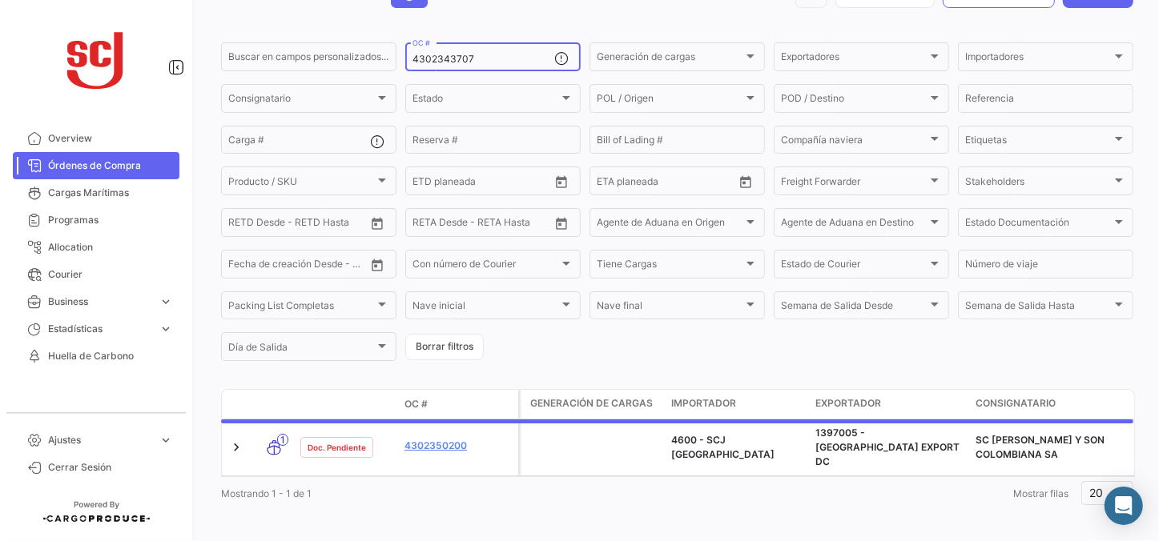
scroll to position [104, 0]
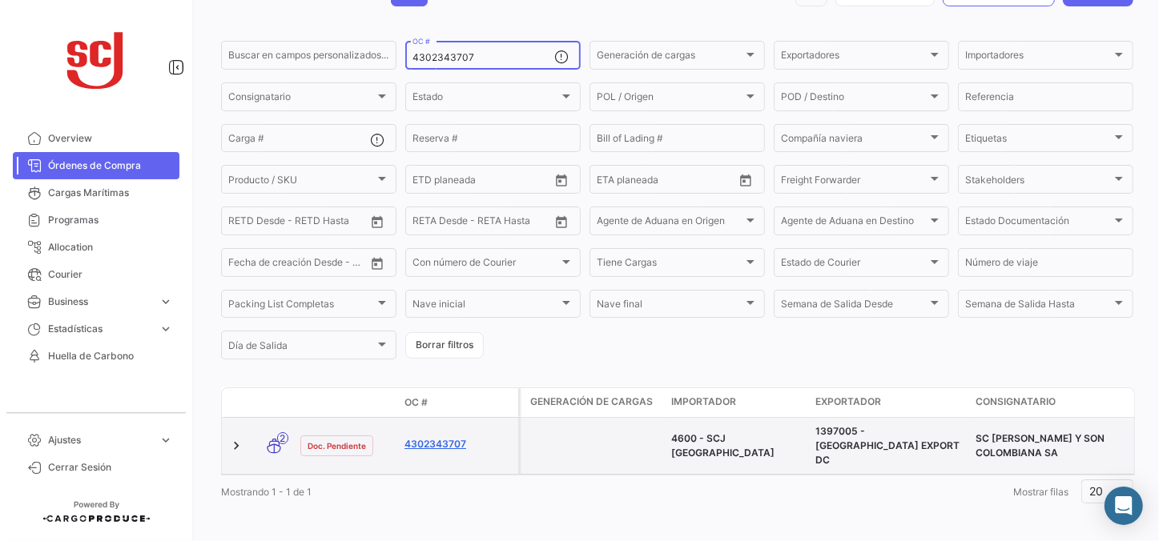
type input "4302343707"
click at [456, 438] on link "4302343707" at bounding box center [457, 444] width 107 height 14
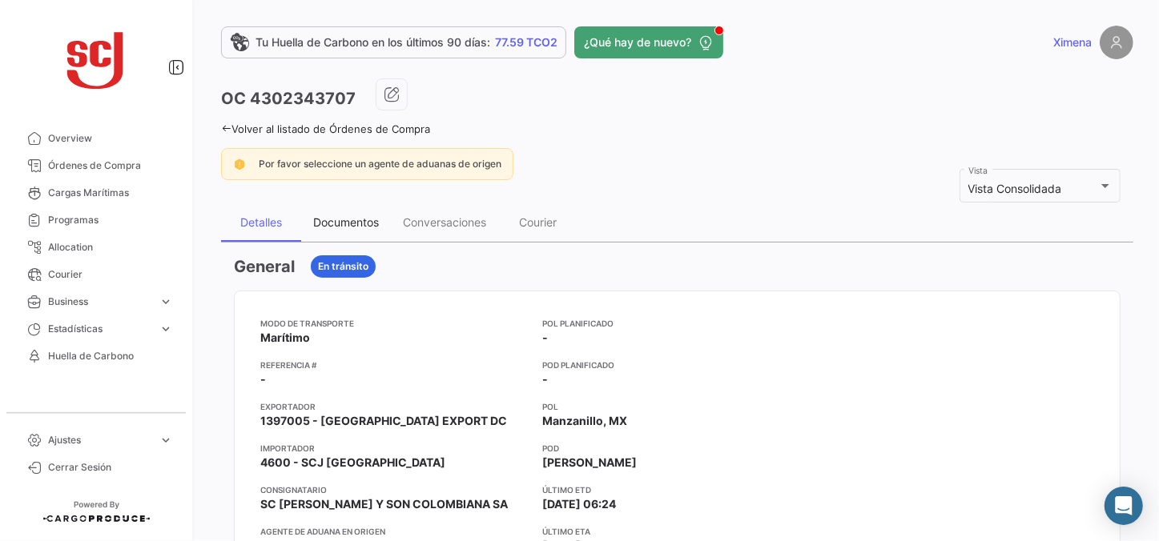
click at [336, 224] on div "Documentos" at bounding box center [346, 222] width 66 height 14
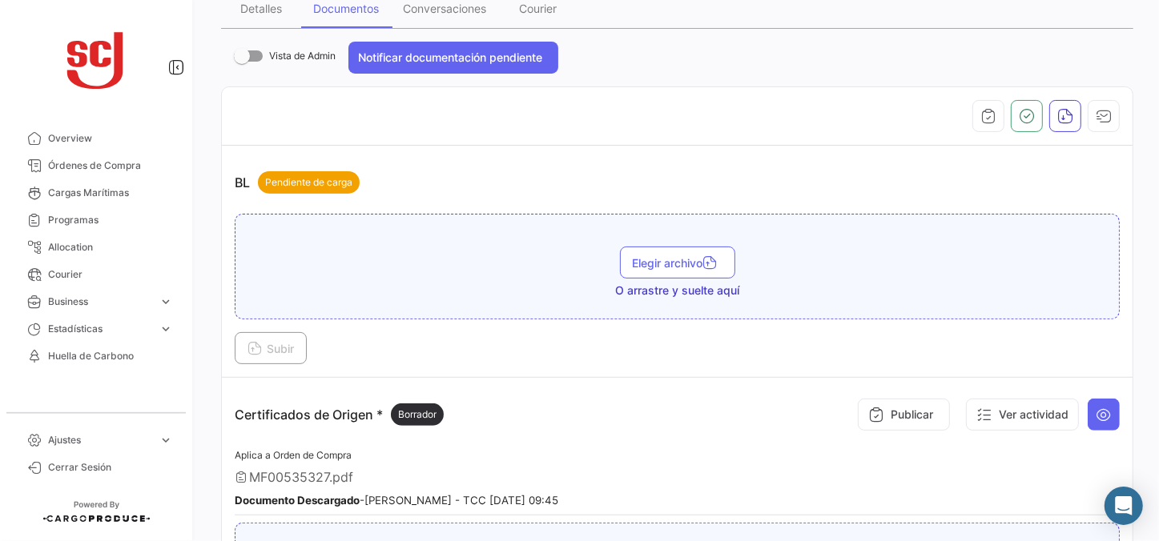
scroll to position [291, 0]
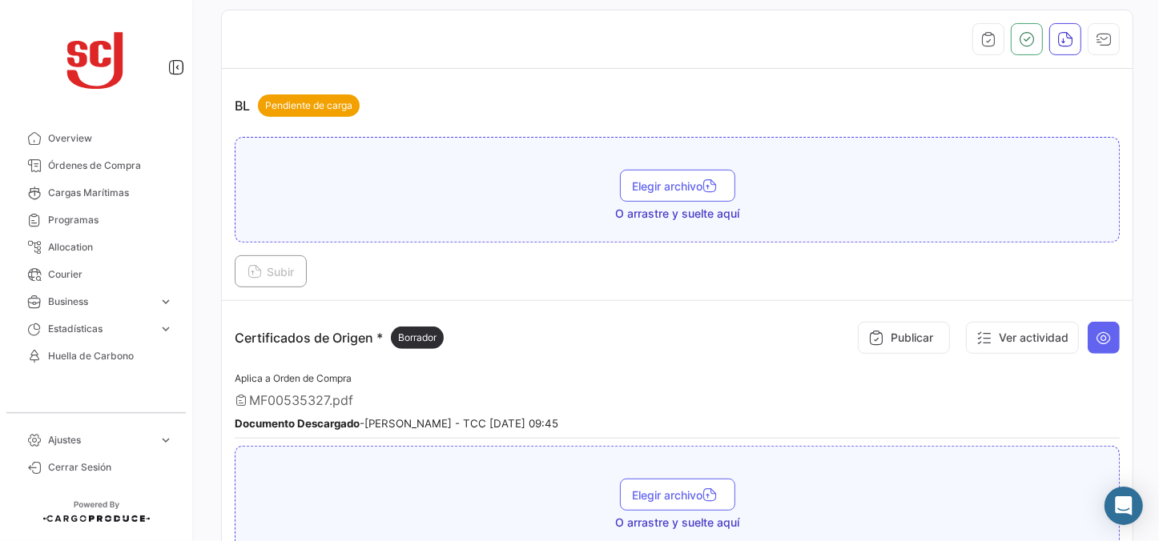
click at [438, 422] on small "Documento Descargado - [PERSON_NAME] - TCC [DATE] 09:45" at bounding box center [397, 423] width 324 height 13
click at [313, 392] on span "MF00535327.pdf" at bounding box center [301, 400] width 104 height 16
click at [244, 396] on icon at bounding box center [241, 400] width 13 height 13
click at [1088, 341] on button at bounding box center [1104, 338] width 32 height 32
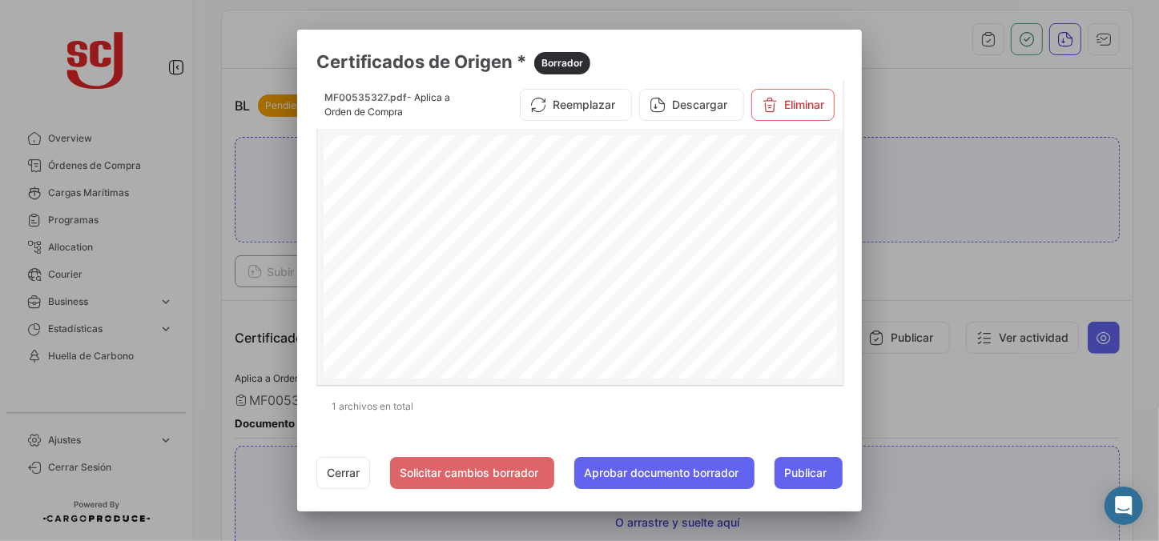
click at [497, 234] on span "SC [PERSON_NAME] AND SON, S.A. DE [PERSON_NAME] ynúmero:[STREET_ADDRESS][PERSON…" at bounding box center [661, 244] width 328 height 26
drag, startPoint x: 459, startPoint y: 336, endPoint x: 392, endPoint y: 340, distance: 67.4
click at [392, 340] on div "TRATADO DE LIBRE COMERCIO CELEBRADO ENTRE LOS ESTADOS UNIDOS MEXICANOS Y LA REP…" at bounding box center [580, 40] width 513 height 664
drag, startPoint x: 449, startPoint y: 337, endPoint x: 435, endPoint y: 340, distance: 14.6
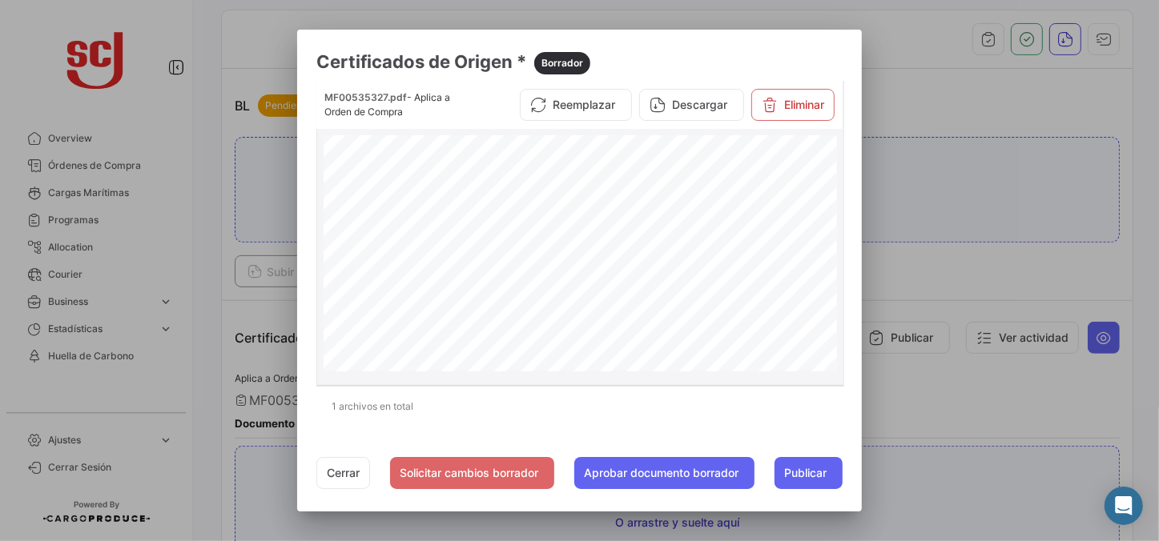
click at [410, 337] on div "TRATADO DE LIBRE COMERCIO CELEBRADO ENTRE LOS ESTADOS UNIDOS MEXICANOS Y LA REP…" at bounding box center [580, 40] width 513 height 664
drag, startPoint x: 447, startPoint y: 336, endPoint x: 416, endPoint y: 339, distance: 30.5
click at [416, 339] on div "TRATADO DE LIBRE COMERCIO CELEBRADO ENTRE LOS ESTADOS UNIDOS MEXICANOS Y LA REP…" at bounding box center [580, 40] width 513 height 664
drag, startPoint x: 416, startPoint y: 339, endPoint x: 369, endPoint y: 343, distance: 47.4
click at [378, 341] on span "12.Validación del certificado de origen (EXCLUSIVO PARA USO OFICIAL)Ciudad: Méx…" at bounding box center [774, 334] width 900 height 74
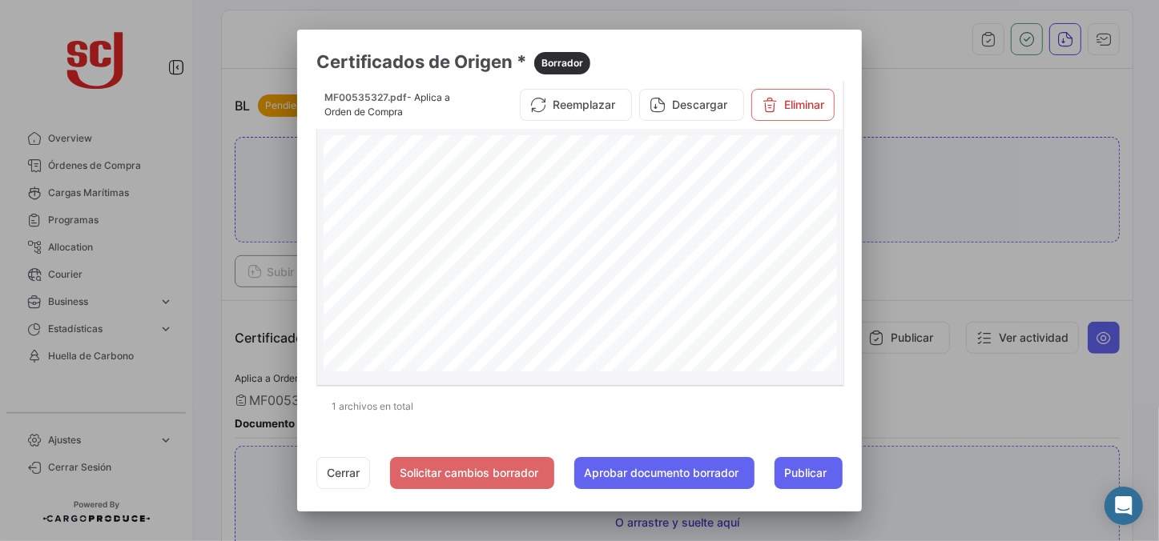
copy span "idación del certificado de"
drag, startPoint x: 369, startPoint y: 343, endPoint x: 451, endPoint y: 345, distance: 81.7
click at [451, 345] on div "TRATADO DE LIBRE COMERCIO CELEBRADO ENTRE LOS ESTADOS UNIDOS MEXICANOS Y LA REP…" at bounding box center [580, 40] width 513 height 664
click at [466, 348] on div "TRATADO DE LIBRE COMERCIO CELEBRADO ENTRE LOS ESTADOS UNIDOS MEXICANOS Y LA REP…" at bounding box center [580, 40] width 513 height 664
drag, startPoint x: 463, startPoint y: 336, endPoint x: 345, endPoint y: 329, distance: 117.9
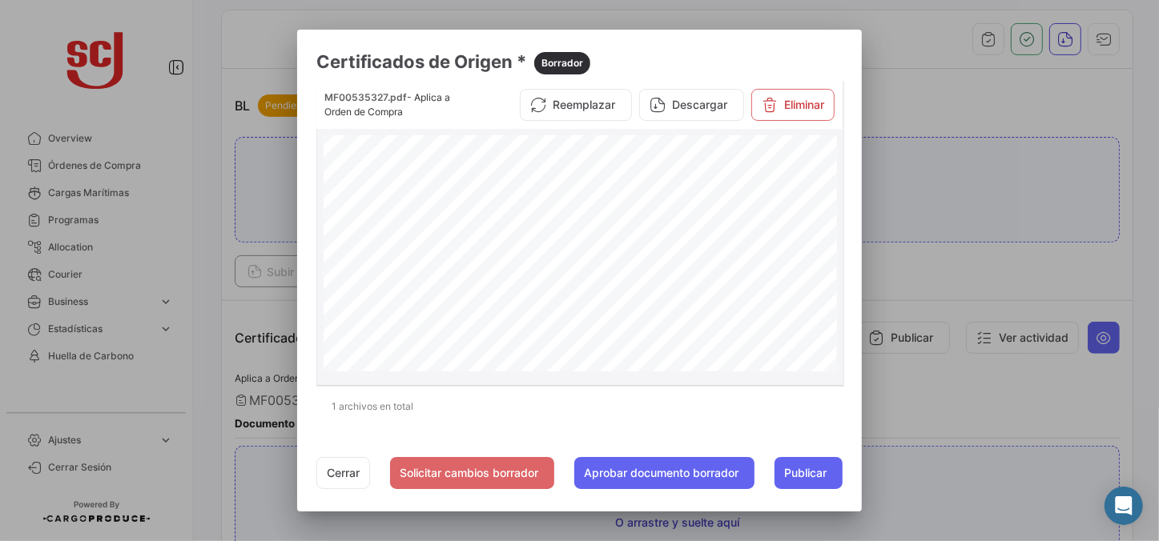
click at [367, 338] on div "TRATADO DE LIBRE COMERCIO CELEBRADO ENTRE LOS ESTADOS UNIDOS MEXICANOS Y LA REP…" at bounding box center [580, 40] width 513 height 664
drag, startPoint x: 336, startPoint y: 324, endPoint x: 477, endPoint y: 357, distance: 144.0
click at [477, 357] on span "12.Validación del certificado de origen (EXCLUSIVO PARA USO OFICIAL)Ciudad: Méx…" at bounding box center [774, 334] width 900 height 74
drag, startPoint x: 477, startPoint y: 357, endPoint x: 622, endPoint y: 304, distance: 154.3
click at [571, 345] on div "TRATADO DE LIBRE COMERCIO CELEBRADO ENTRE LOS ESTADOS UNIDOS MEXICANOS Y LA REP…" at bounding box center [580, 40] width 513 height 664
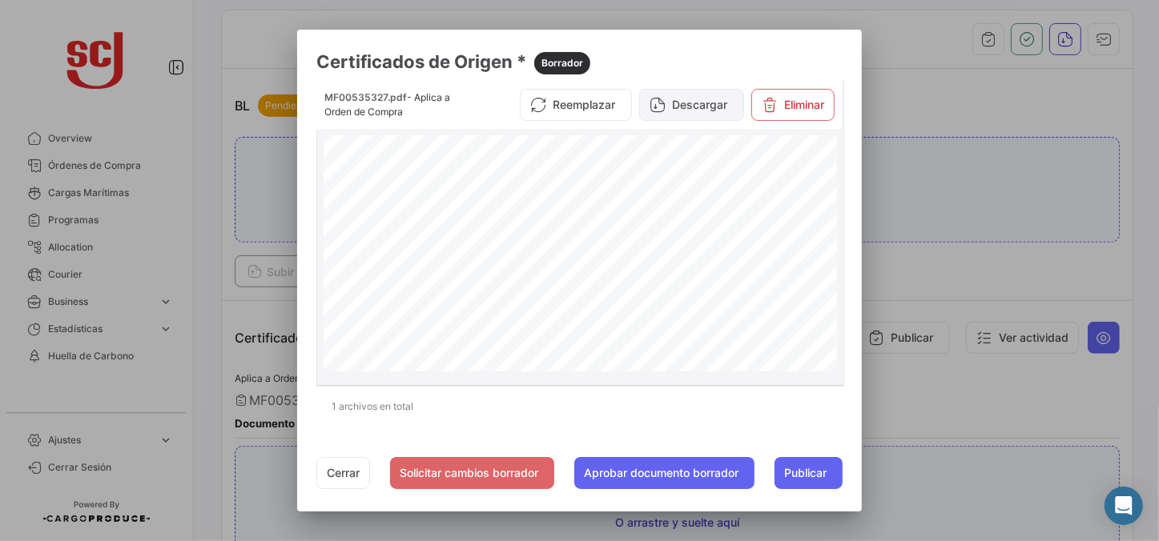
click at [708, 115] on button "Descargar" at bounding box center [691, 105] width 105 height 32
click at [931, 307] on div at bounding box center [579, 270] width 1159 height 541
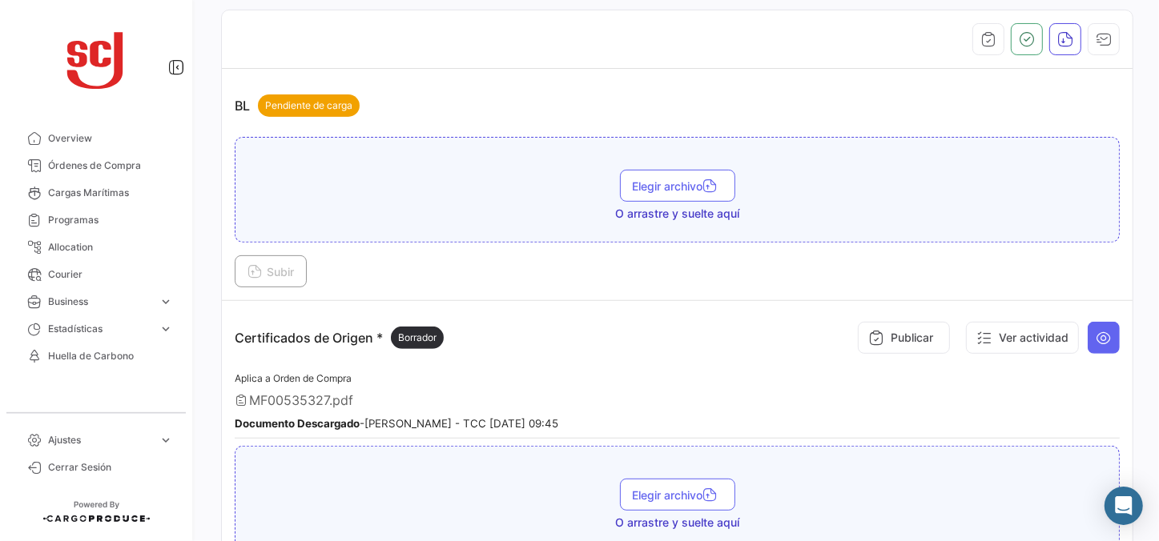
drag, startPoint x: 107, startPoint y: 166, endPoint x: 4, endPoint y: 218, distance: 115.7
click at [107, 166] on span "Órdenes de Compra" at bounding box center [110, 166] width 125 height 14
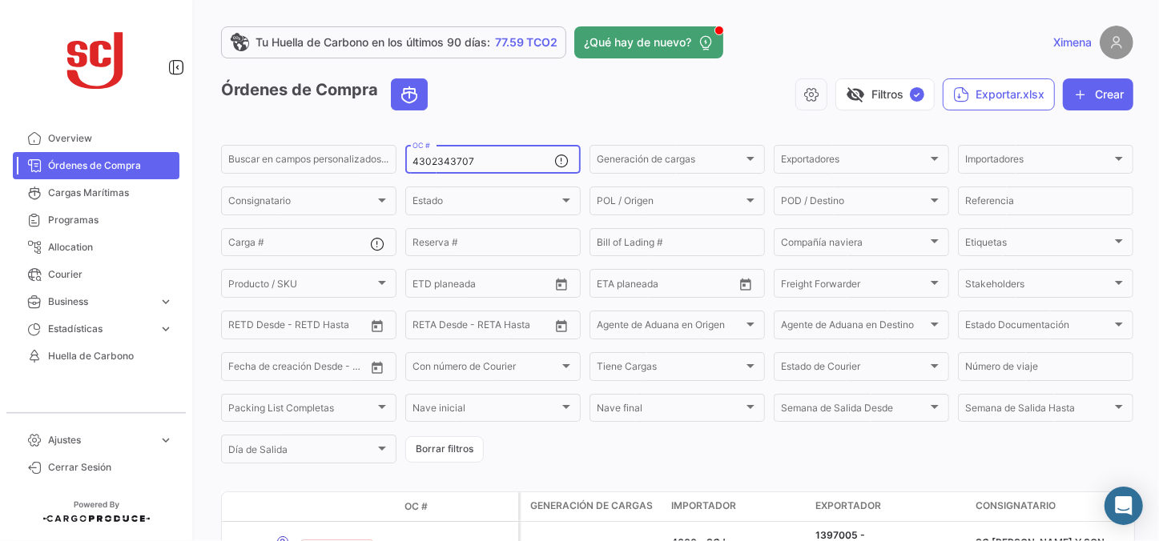
click at [473, 157] on input "4302343707" at bounding box center [483, 161] width 142 height 11
drag, startPoint x: 489, startPoint y: 157, endPoint x: 255, endPoint y: 136, distance: 234.0
click at [255, 136] on app-list-header "Órdenes de Compra visibility_off Filtros ✓ Exportar.xlsx Crear Buscar en [PERSO…" at bounding box center [677, 272] width 912 height 388
paste input "8053"
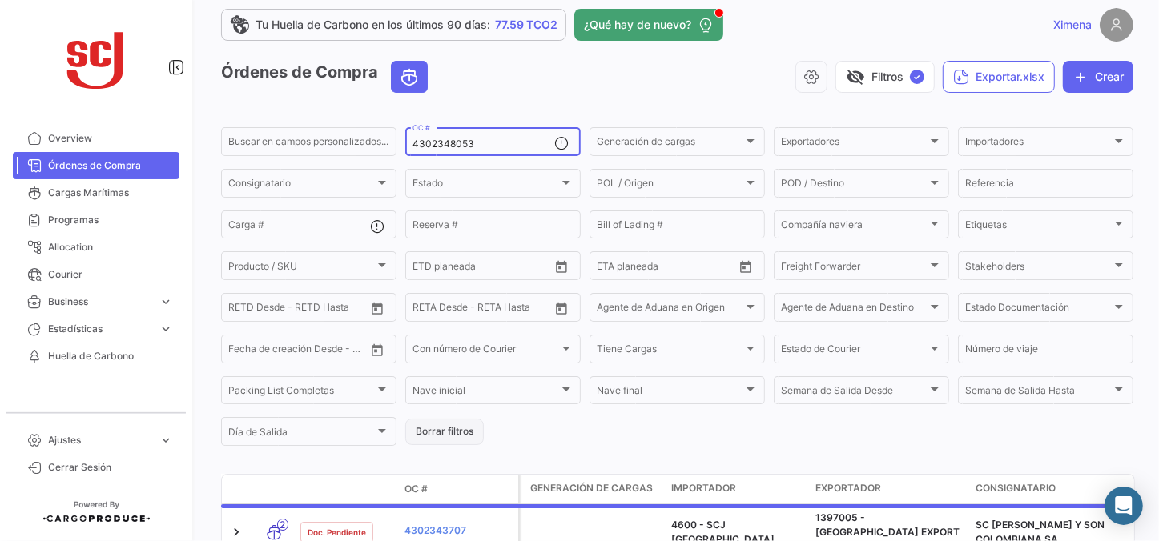
scroll to position [72, 0]
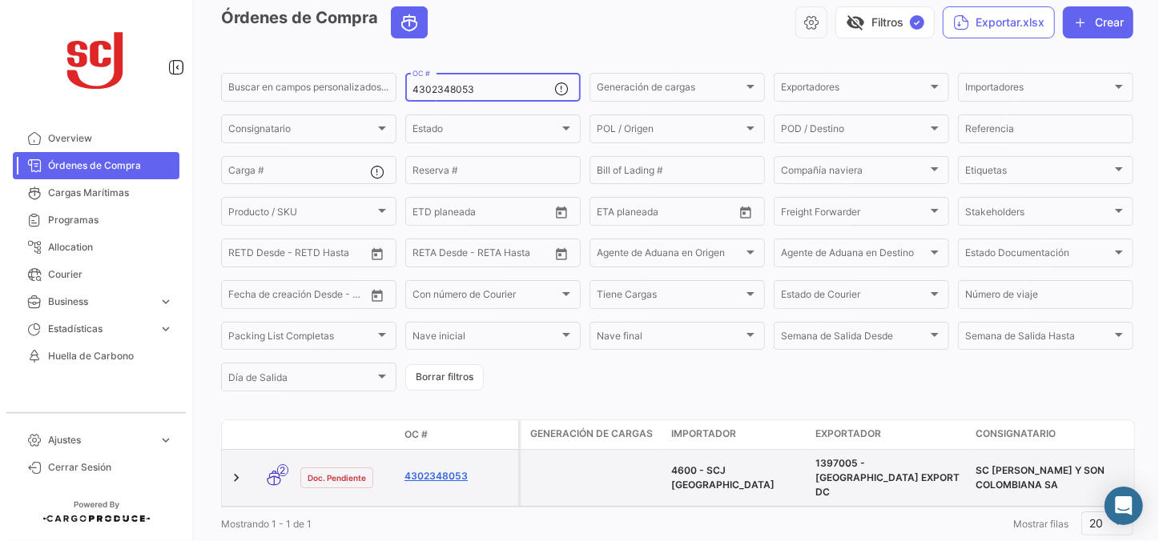
type input "4302348053"
click at [431, 469] on link "4302348053" at bounding box center [457, 476] width 107 height 14
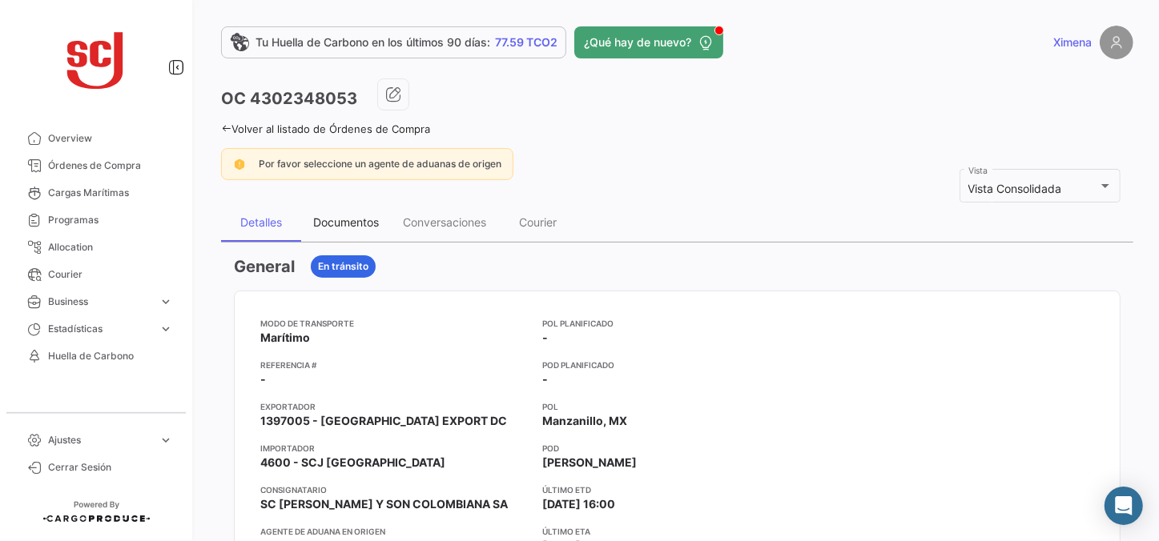
click at [370, 227] on div "Documentos" at bounding box center [346, 222] width 66 height 14
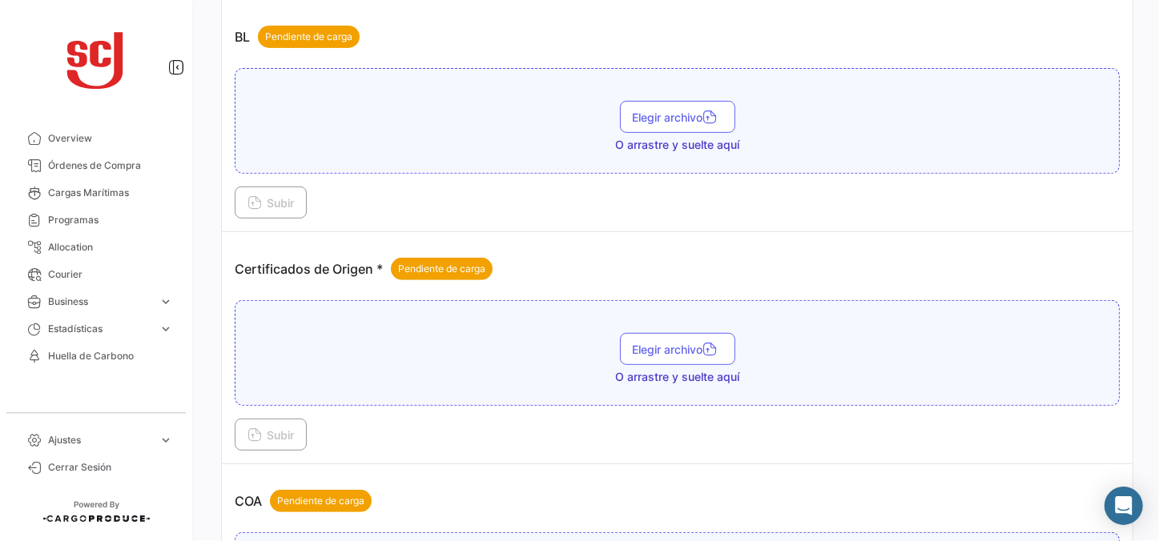
scroll to position [364, 0]
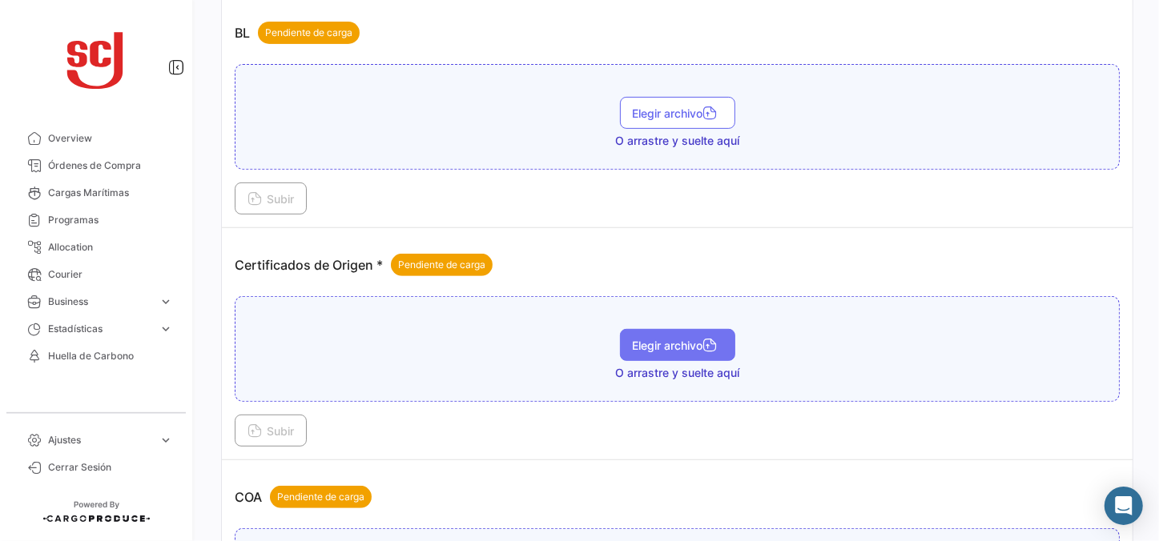
click at [633, 339] on span "Elegir archivo" at bounding box center [678, 346] width 90 height 14
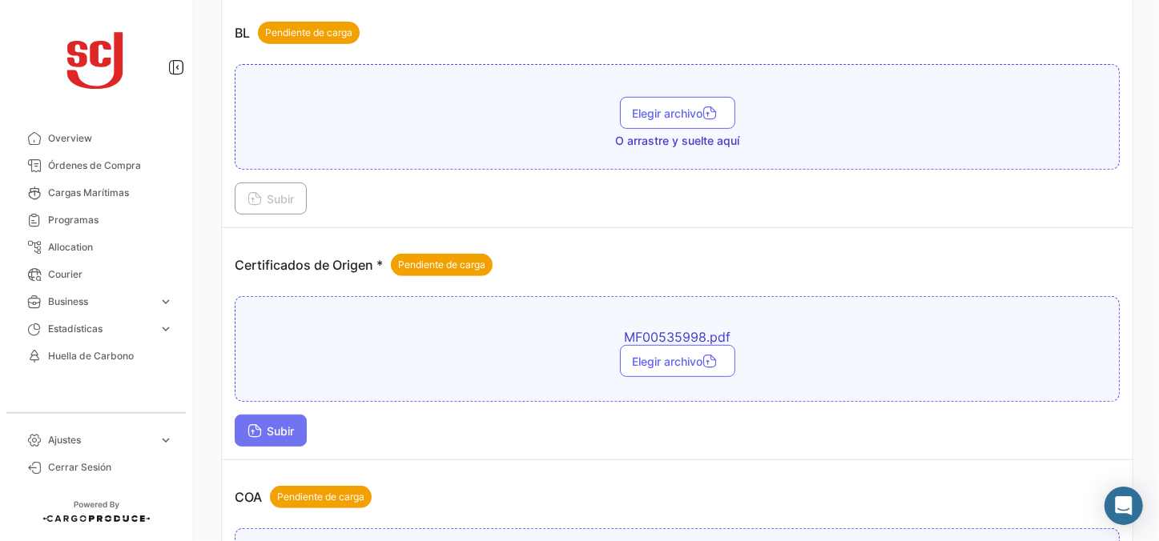
click at [256, 434] on icon at bounding box center [254, 432] width 14 height 14
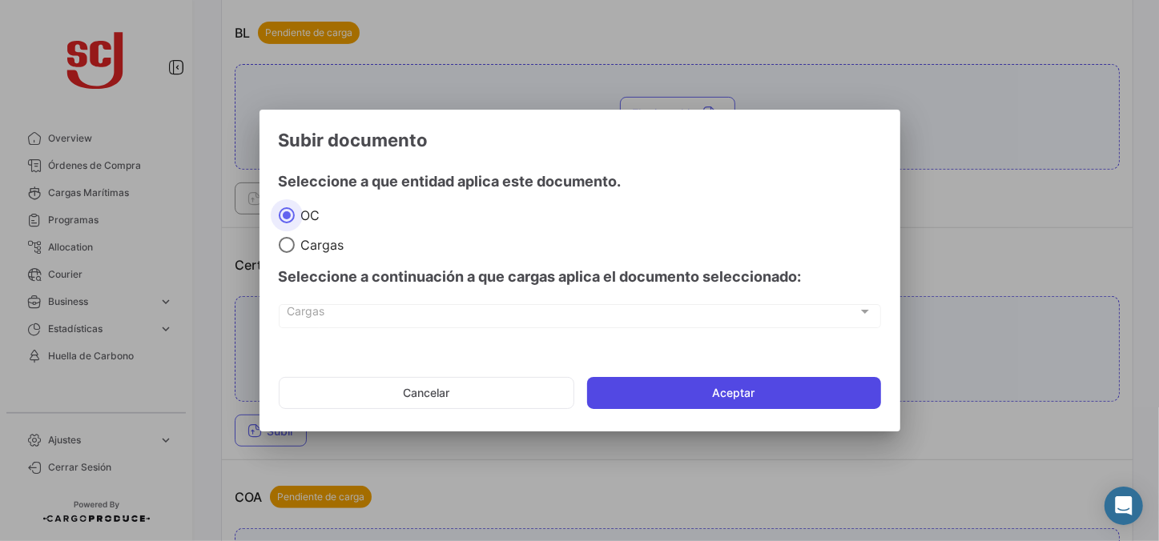
click at [722, 380] on button "Aceptar" at bounding box center [734, 393] width 294 height 32
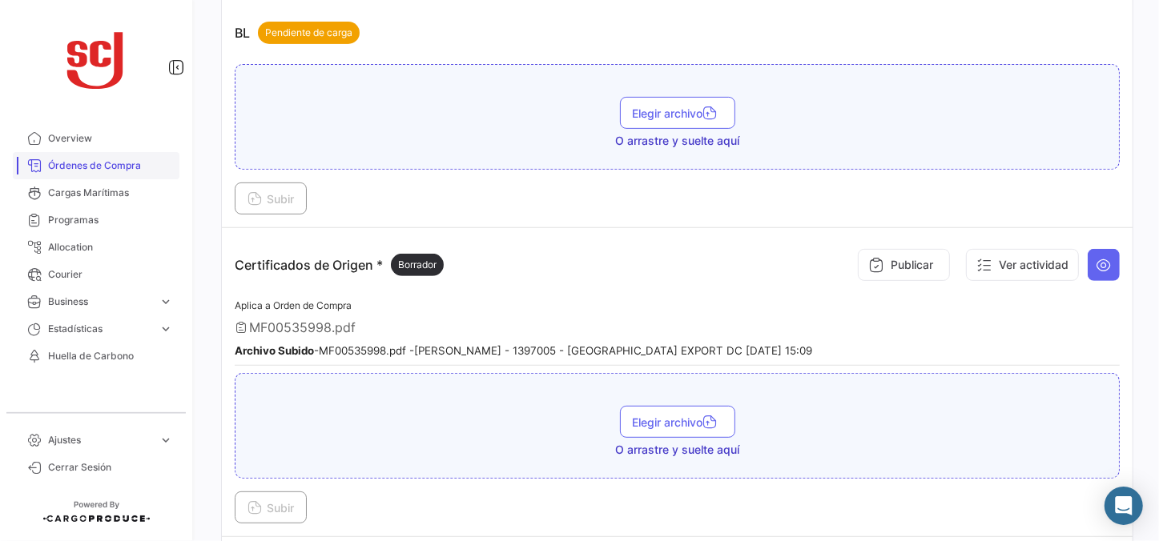
click at [111, 163] on span "Órdenes de Compra" at bounding box center [110, 166] width 125 height 14
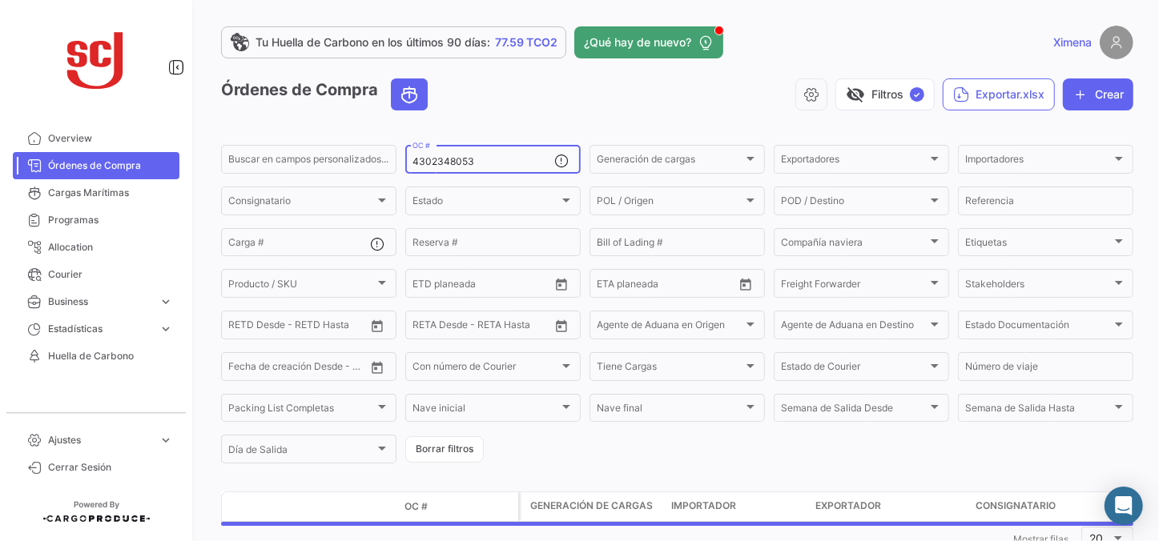
click at [469, 166] on input "4302348053" at bounding box center [483, 161] width 142 height 11
drag, startPoint x: 499, startPoint y: 169, endPoint x: 348, endPoint y: 161, distance: 150.8
click at [0, 0] on div "Buscar en [PERSON_NAME] personalizados... 4302348053 OC # Generación [PERSON_NA…" at bounding box center [0, 0] width 0 height 0
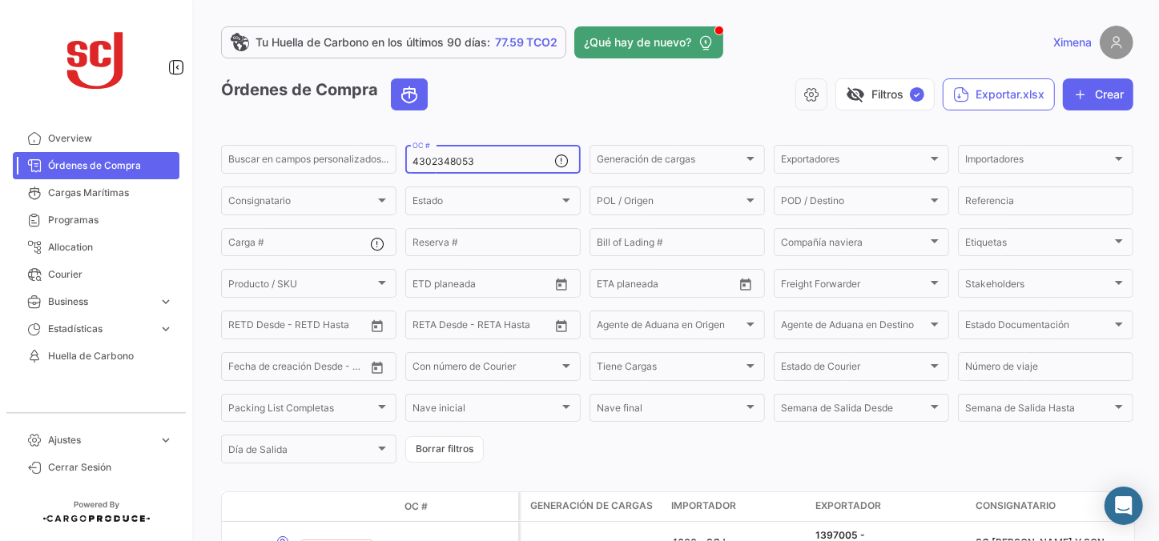
click at [481, 167] on input "4302348053" at bounding box center [483, 161] width 142 height 11
drag, startPoint x: 494, startPoint y: 165, endPoint x: 361, endPoint y: 158, distance: 133.1
click at [0, 0] on div "Buscar en [PERSON_NAME] personalizados... 4302348053 OC # Generación [PERSON_NA…" at bounding box center [0, 0] width 0 height 0
paste input "992"
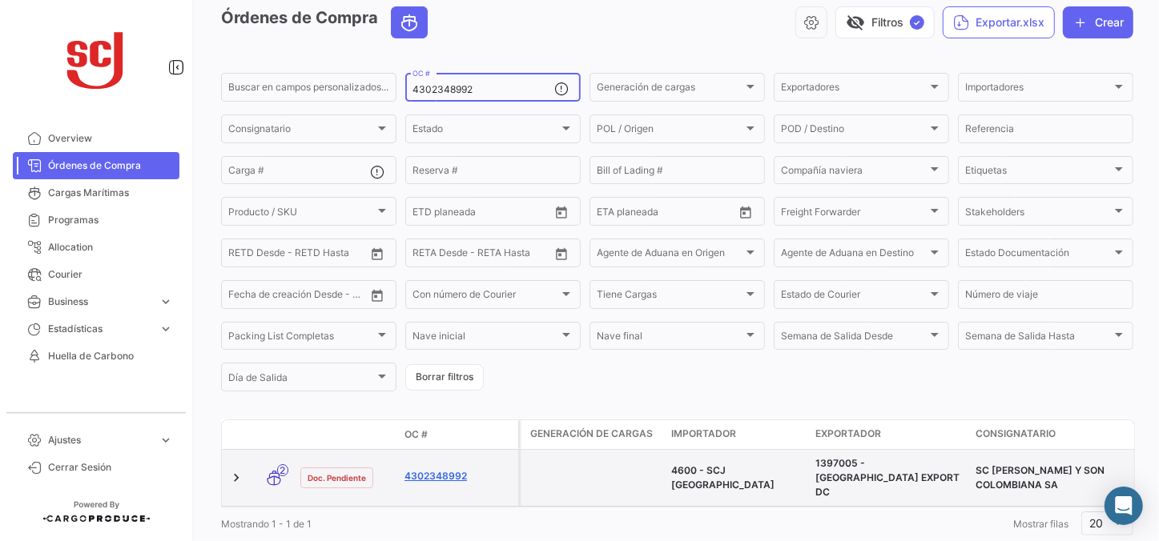
type input "4302348992"
click at [448, 469] on link "4302348992" at bounding box center [457, 476] width 107 height 14
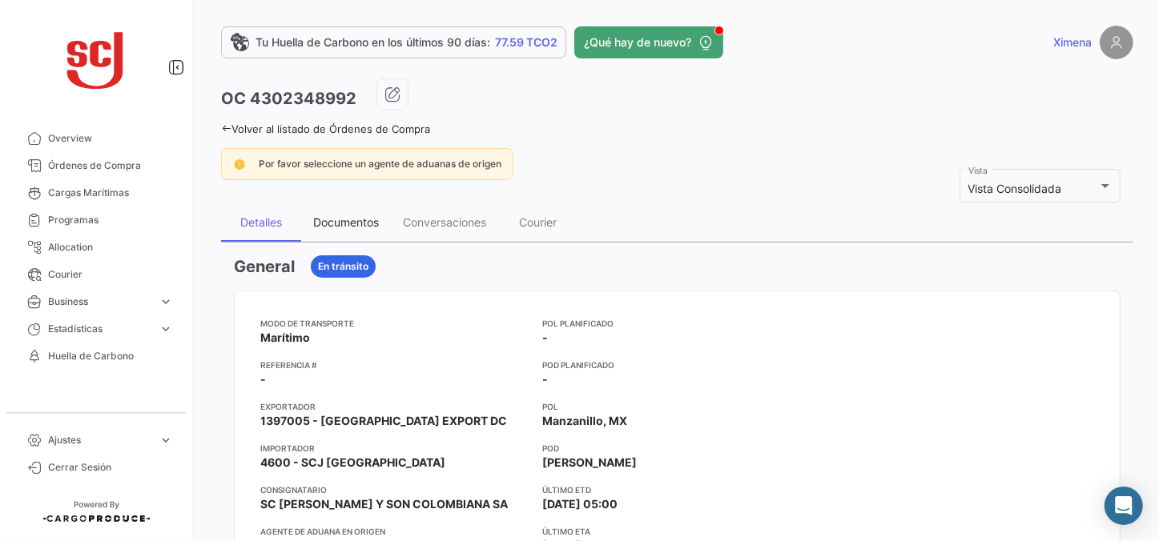
click at [348, 224] on div "Documentos" at bounding box center [346, 222] width 66 height 14
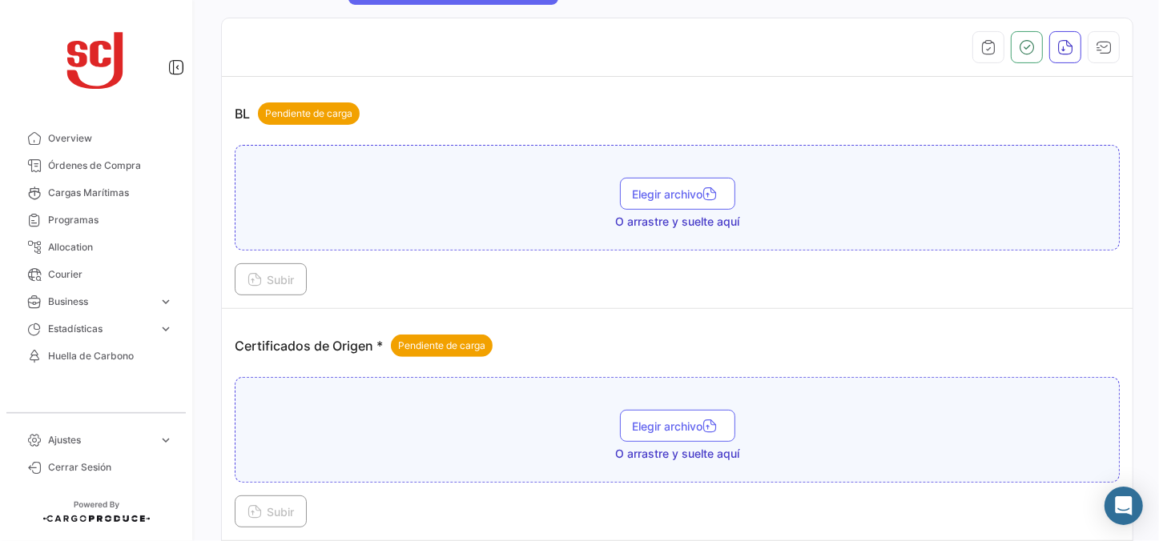
scroll to position [291, 0]
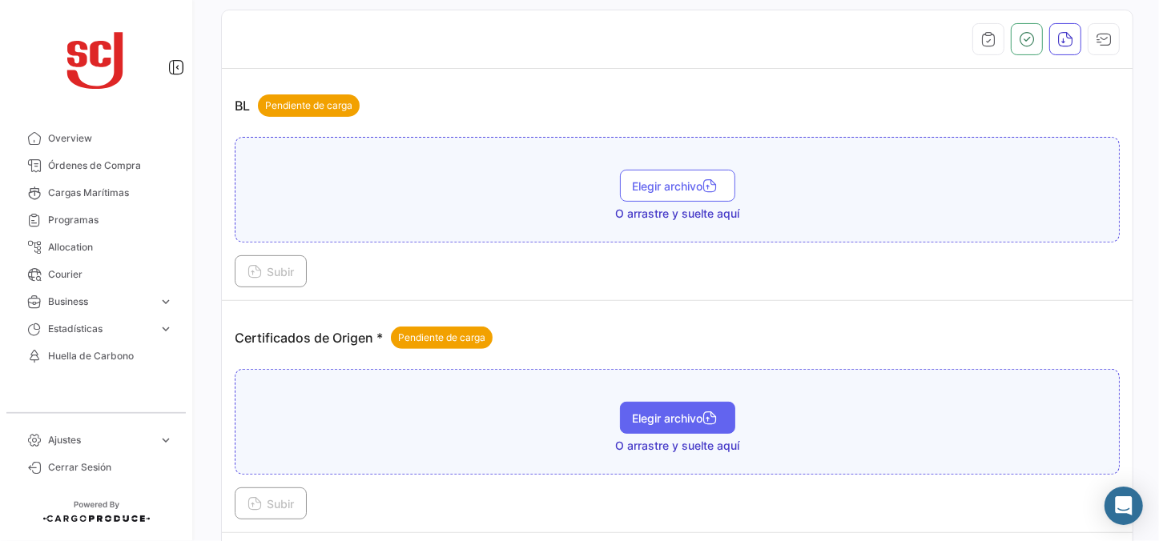
click at [633, 416] on span "Elegir archivo" at bounding box center [678, 419] width 90 height 14
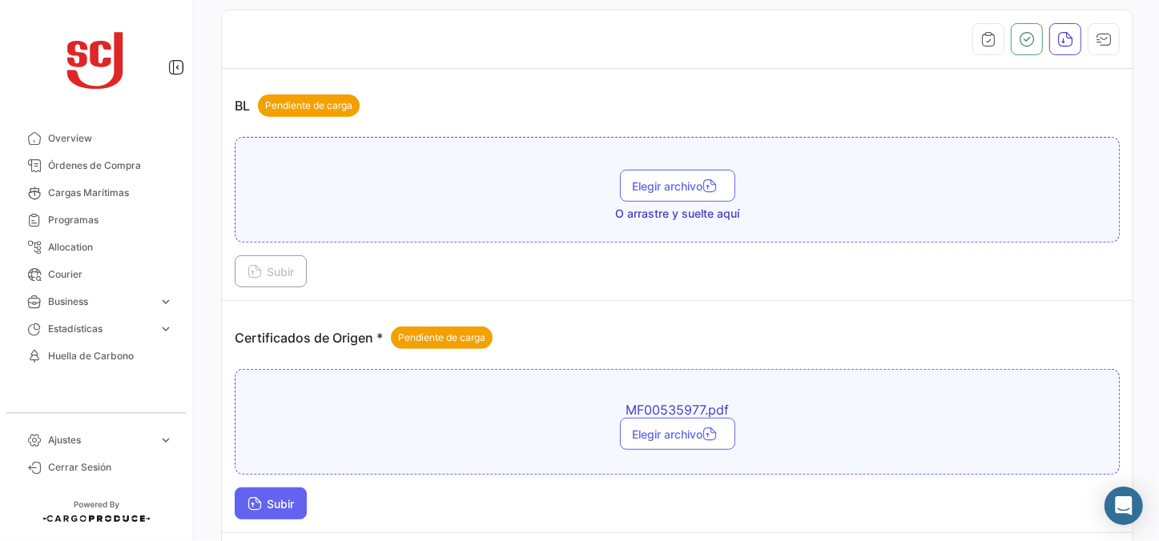
click at [254, 507] on icon at bounding box center [254, 505] width 14 height 14
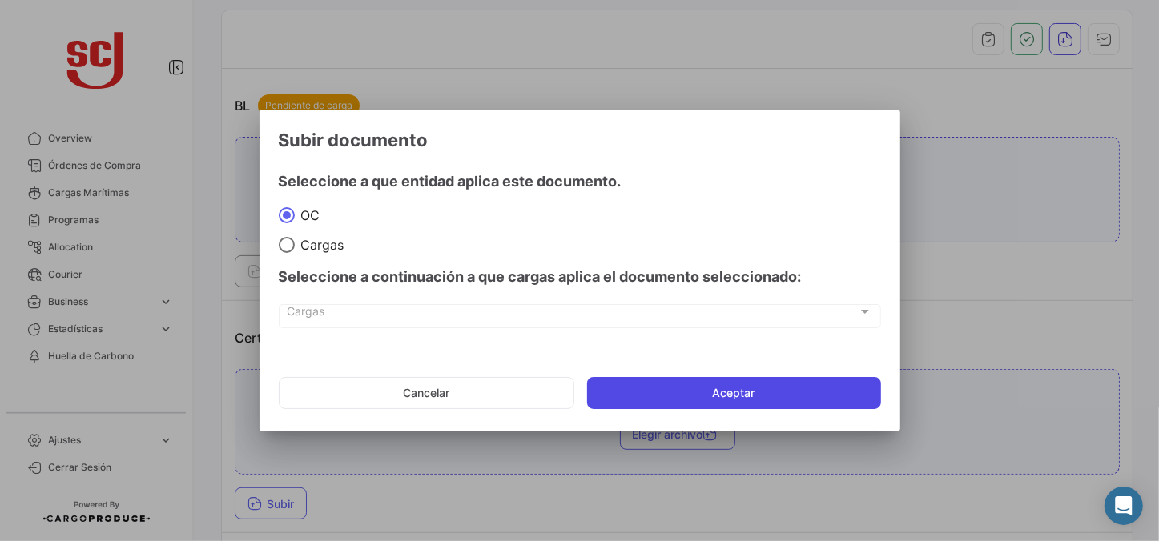
click at [794, 395] on button "Aceptar" at bounding box center [734, 393] width 294 height 32
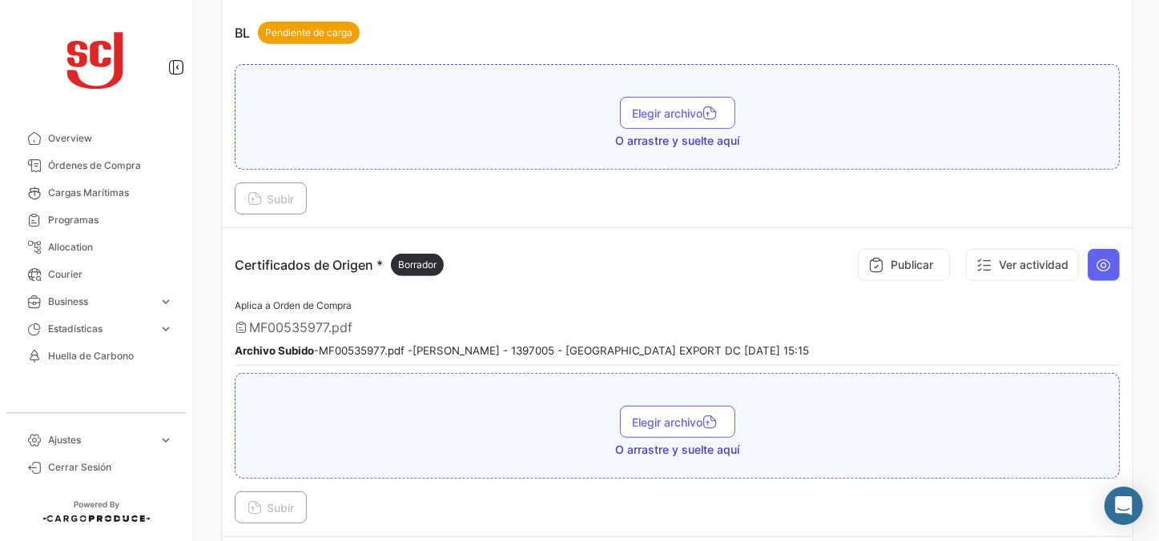
scroll to position [364, 0]
click at [116, 172] on span "Órdenes de Compra" at bounding box center [110, 166] width 125 height 14
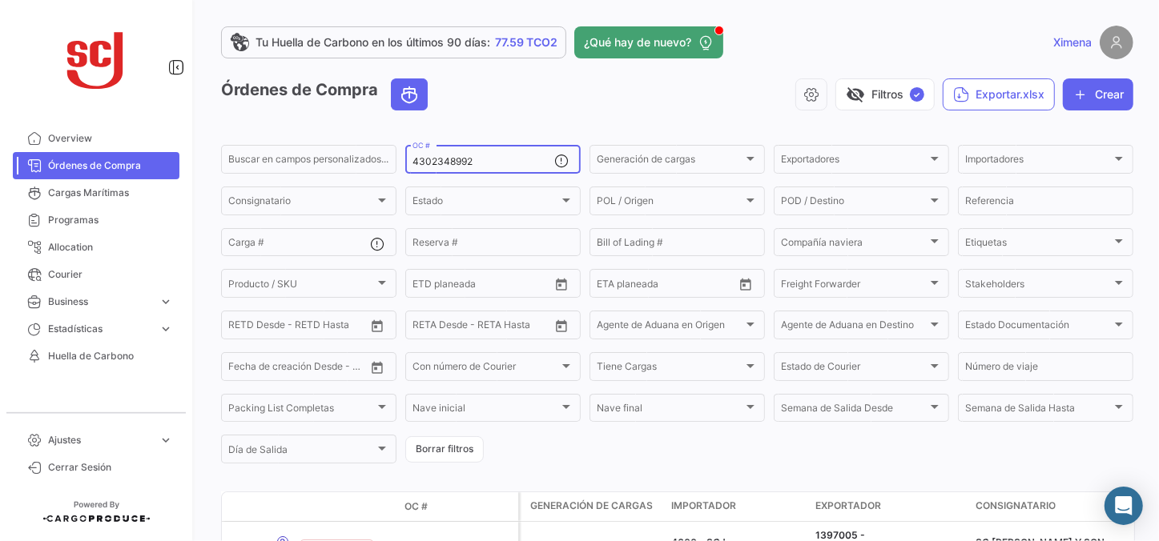
click at [473, 155] on div "4302348992 OC #" at bounding box center [483, 158] width 142 height 31
click at [457, 157] on input "4302348992" at bounding box center [483, 161] width 142 height 11
paste input "39627"
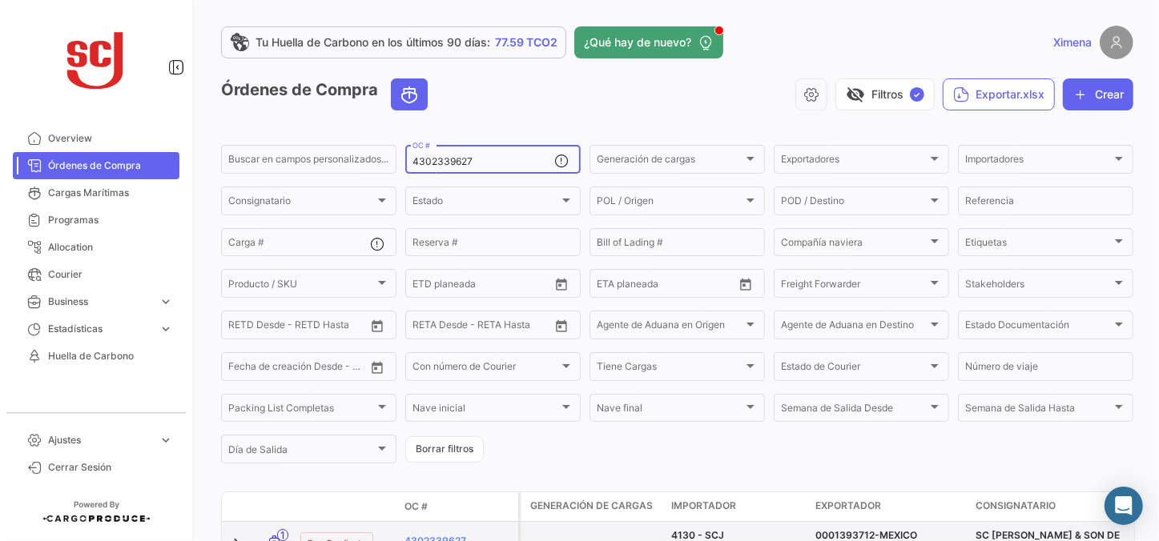
type input "4302339627"
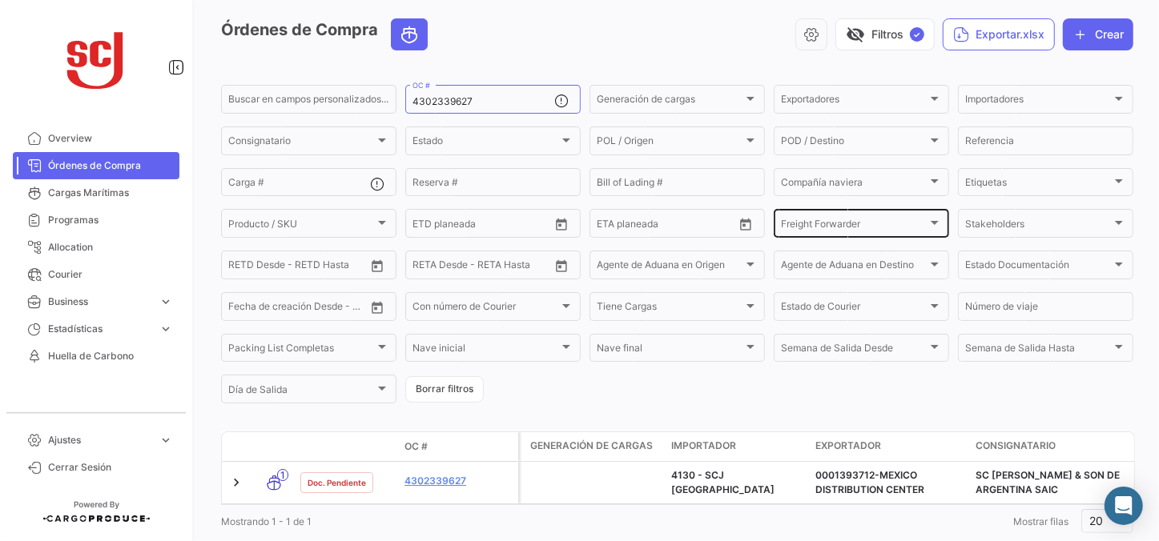
scroll to position [104, 0]
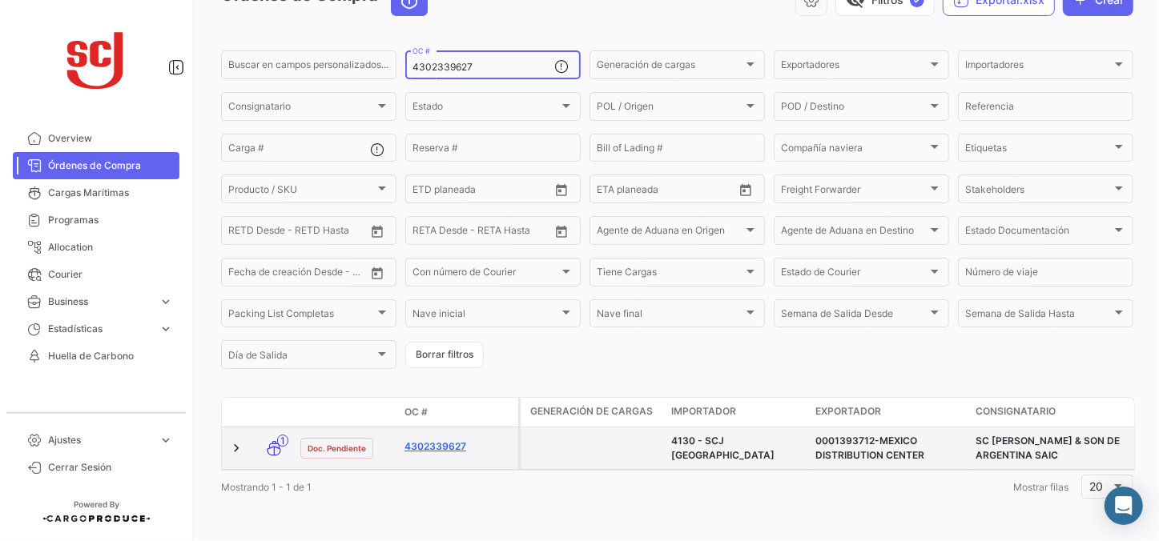
click at [438, 440] on link "4302339627" at bounding box center [457, 447] width 107 height 14
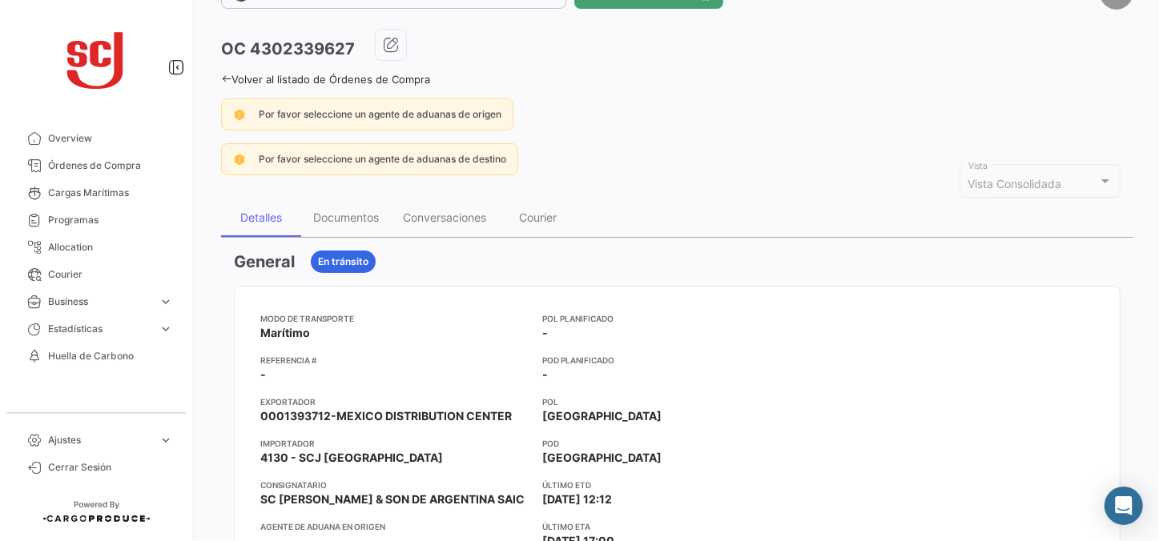
scroll to position [72, 0]
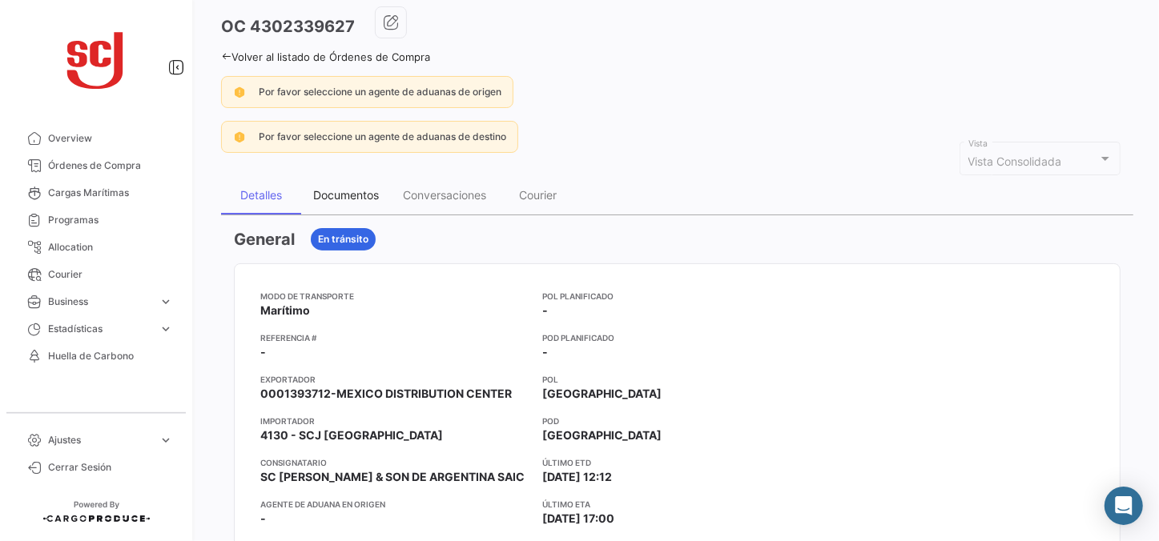
drag, startPoint x: 313, startPoint y: 211, endPoint x: 344, endPoint y: 196, distance: 34.7
click at [313, 208] on div "Documentos" at bounding box center [346, 195] width 90 height 38
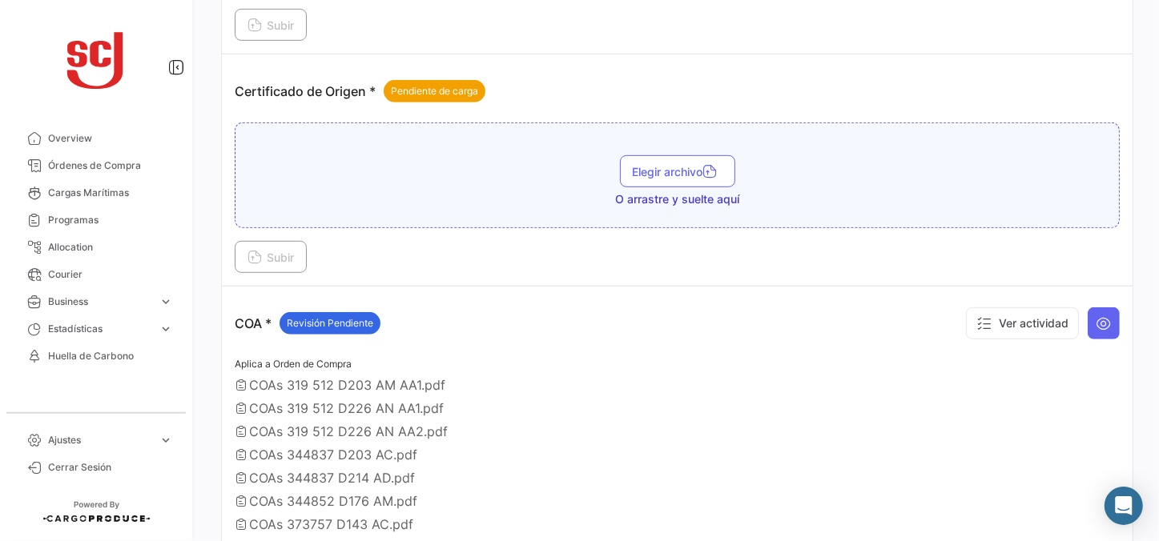
scroll to position [218, 0]
